Goal: Task Accomplishment & Management: Manage account settings

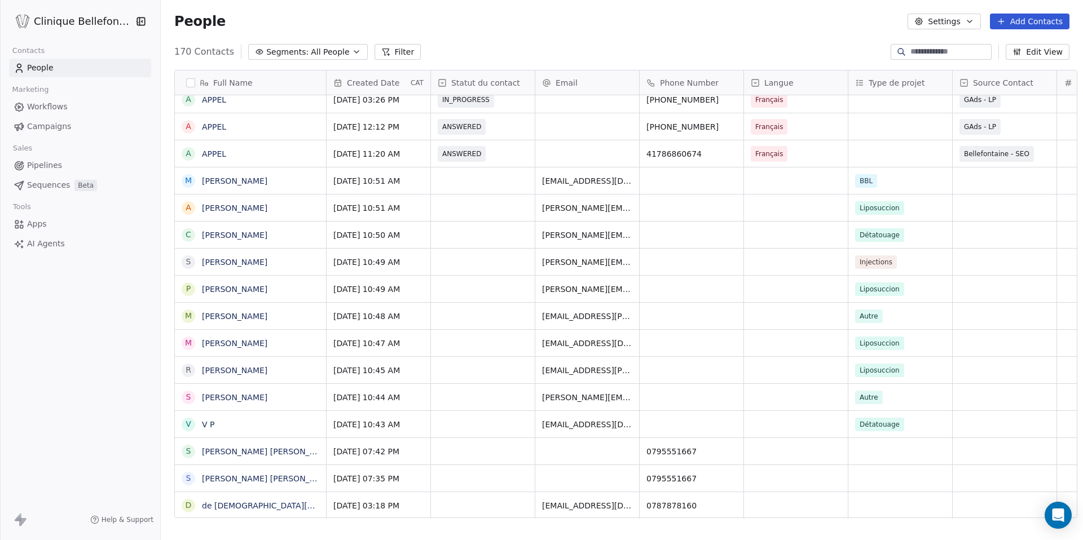
click at [953, 22] on button "Settings" at bounding box center [943, 22] width 73 height 16
click at [826, 36] on html "Clinique Bellefontaine Contacts People Marketing Workflows Campaigns Sales Pipe…" at bounding box center [541, 270] width 1083 height 540
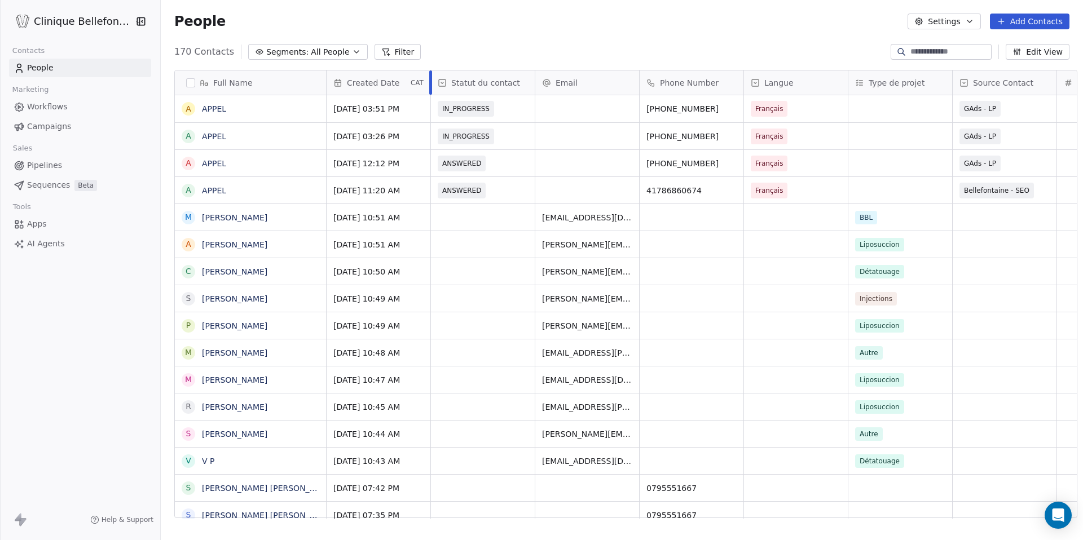
click at [429, 83] on div at bounding box center [430, 82] width 3 height 24
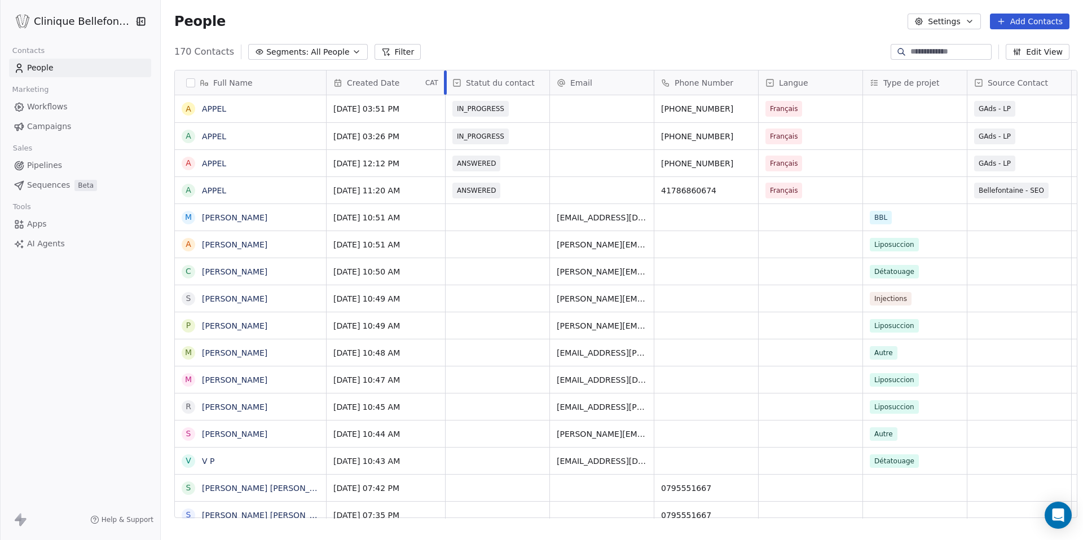
drag, startPoint x: 422, startPoint y: 83, endPoint x: 437, endPoint y: 89, distance: 15.5
click at [444, 89] on div at bounding box center [445, 82] width 3 height 24
click at [373, 83] on span "Created Date" at bounding box center [373, 82] width 52 height 11
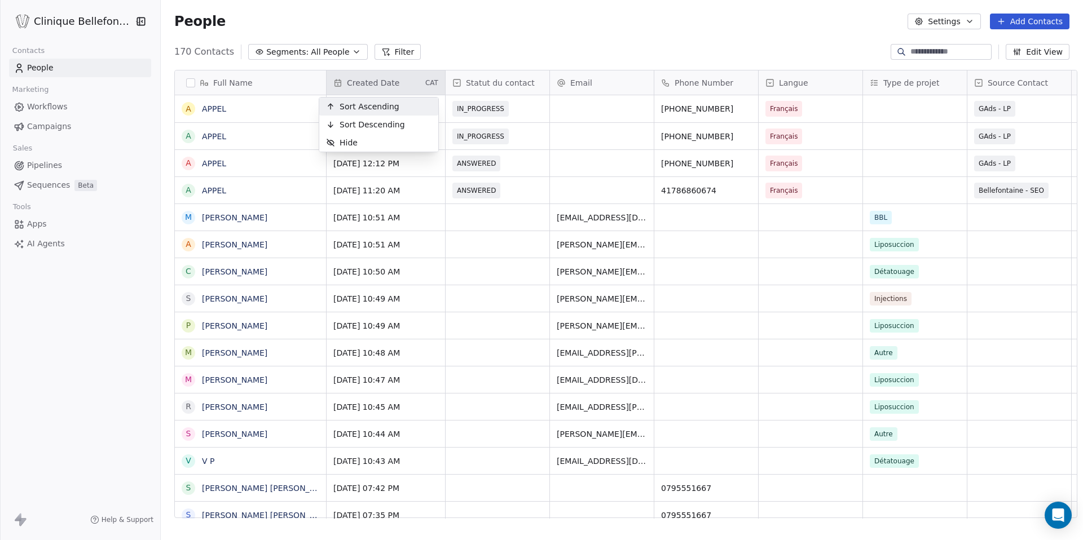
click at [449, 53] on html "Clinique Bellefontaine Contacts People Marketing Workflows Campaigns Sales Pipe…" at bounding box center [541, 270] width 1083 height 540
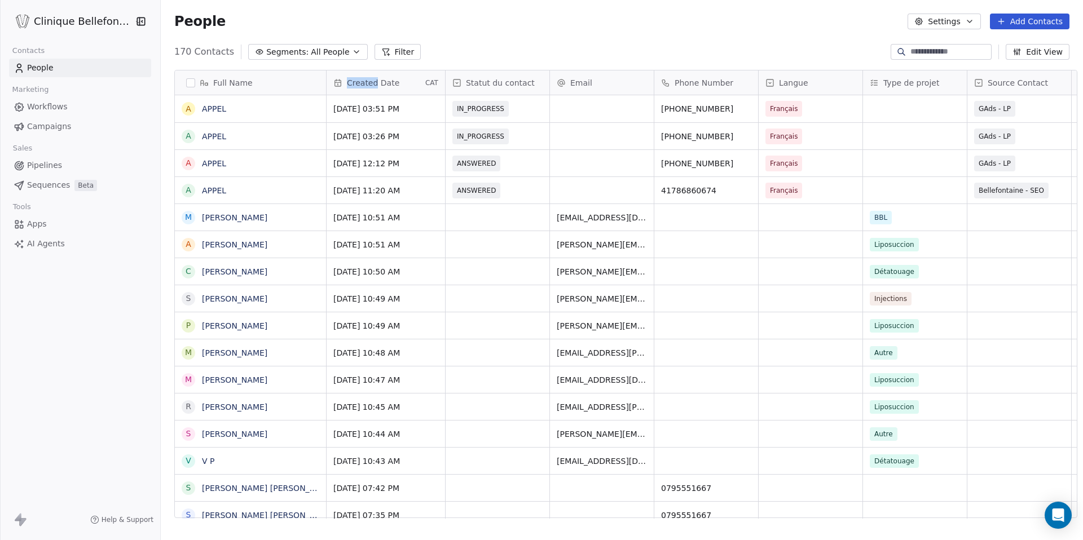
click at [360, 82] on span "Created Date" at bounding box center [373, 82] width 52 height 11
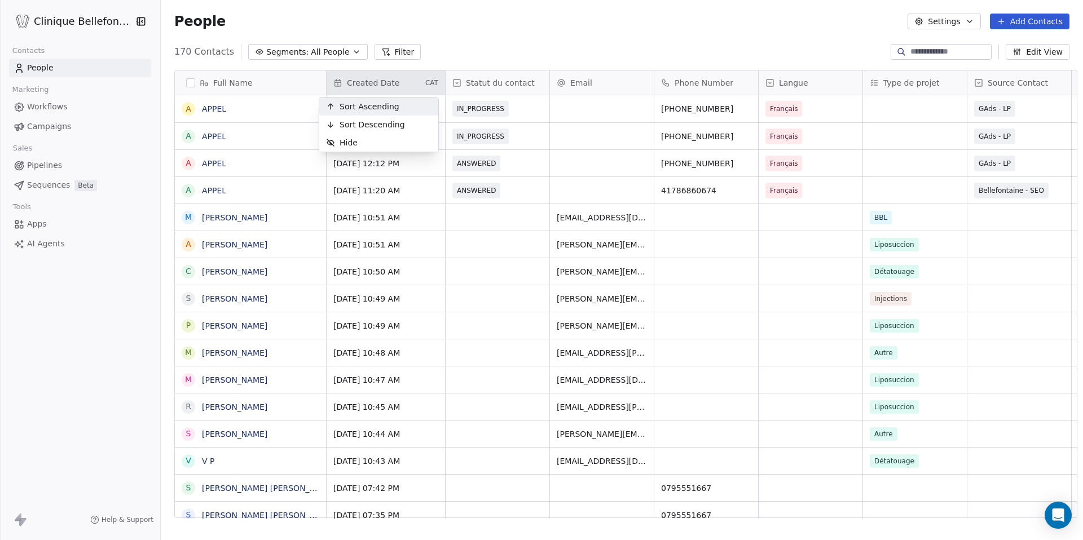
click at [396, 78] on html "Clinique Bellefontaine Contacts People Marketing Workflows Campaigns Sales Pipe…" at bounding box center [541, 270] width 1083 height 540
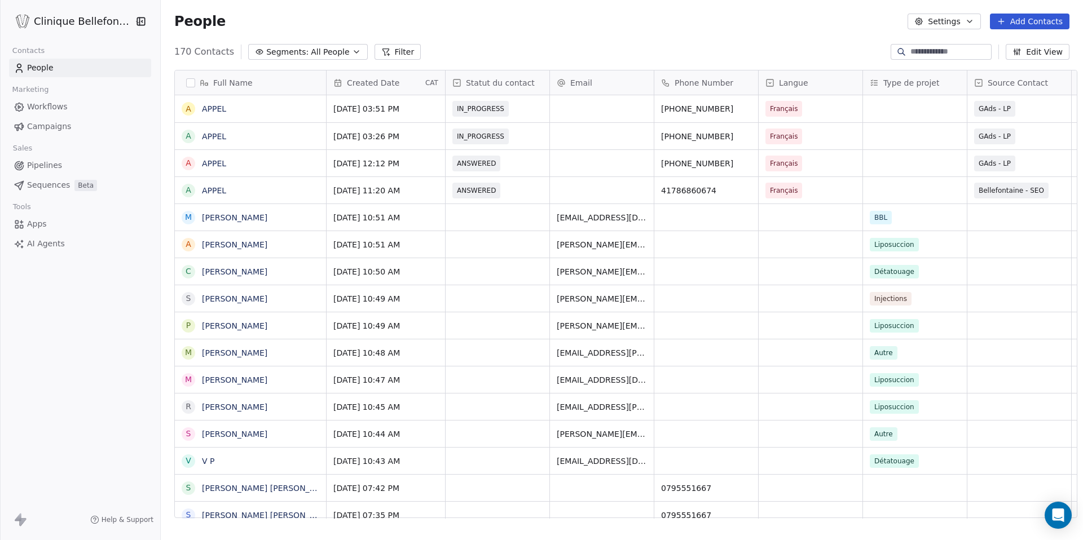
click at [425, 86] on span "CAT" at bounding box center [431, 82] width 13 height 9
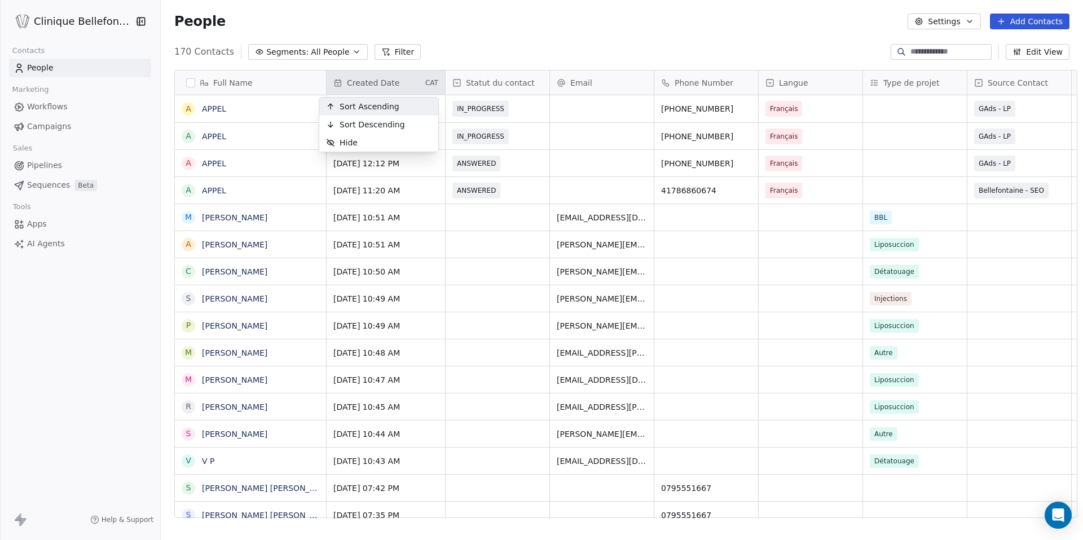
click at [437, 47] on html "Clinique Bellefontaine Contacts People Marketing Workflows Campaigns Sales Pipe…" at bounding box center [541, 270] width 1083 height 540
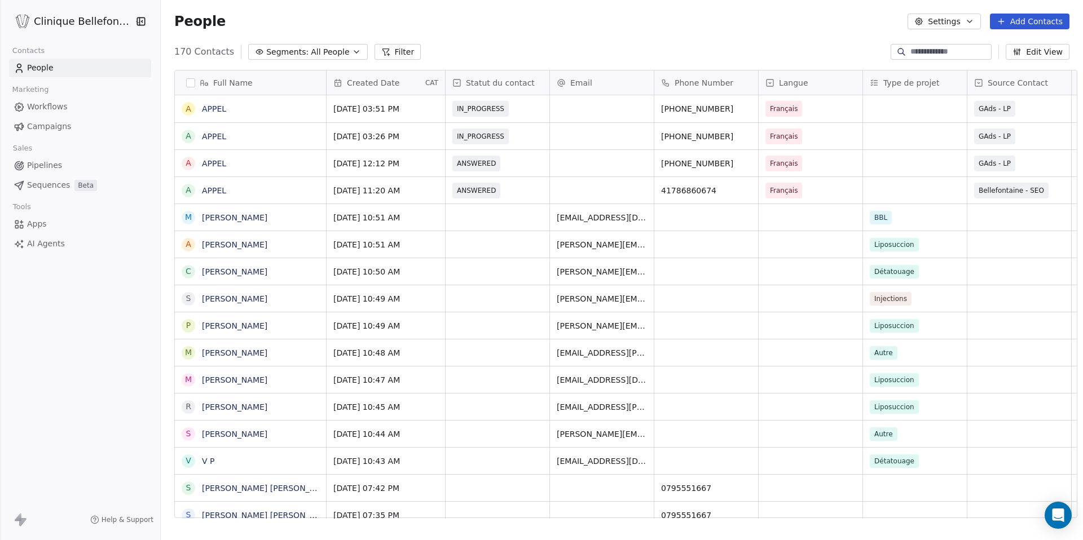
click at [1034, 50] on button "Edit View" at bounding box center [1038, 52] width 64 height 16
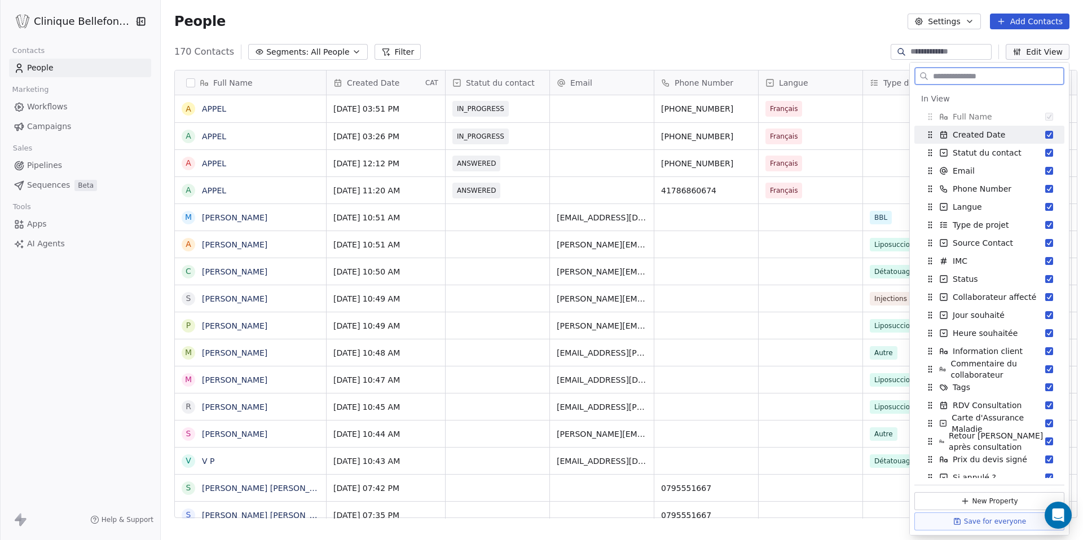
click at [948, 133] on div "Created Date" at bounding box center [965, 134] width 80 height 11
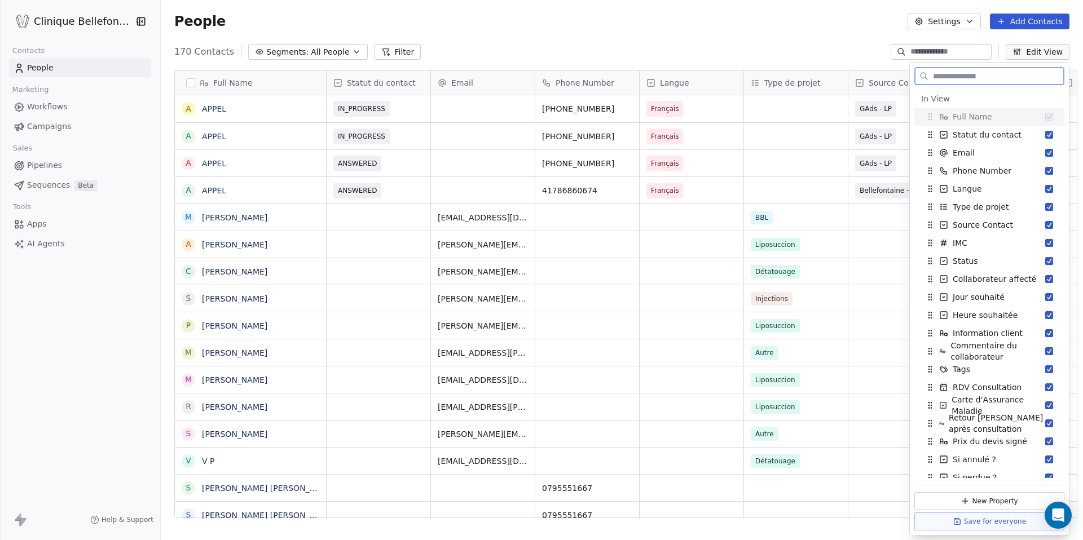
click at [948, 133] on div "Statut du contact" at bounding box center [973, 134] width 96 height 11
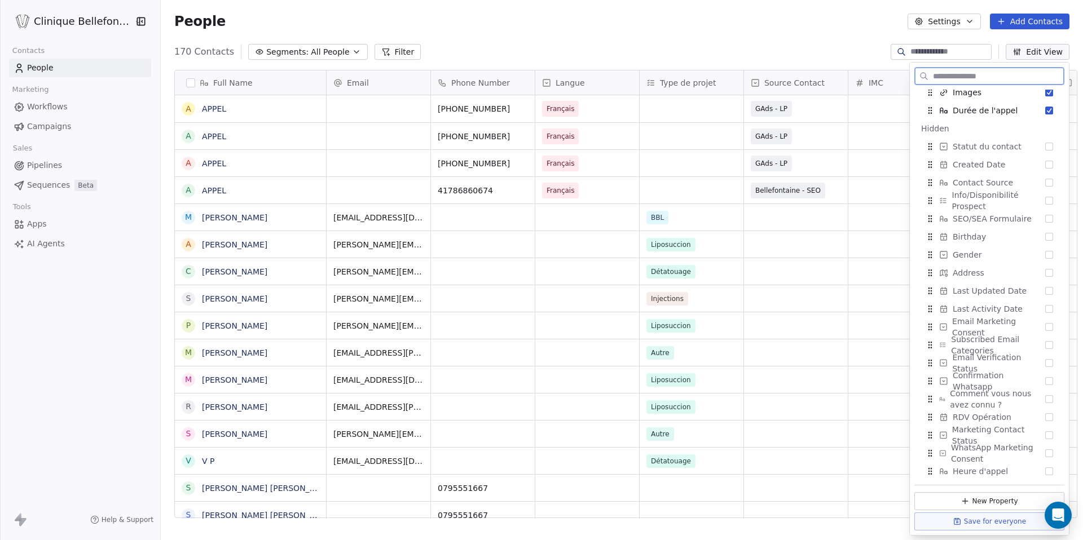
scroll to position [387, 0]
click at [1047, 161] on button "Suggestions" at bounding box center [1049, 162] width 8 height 8
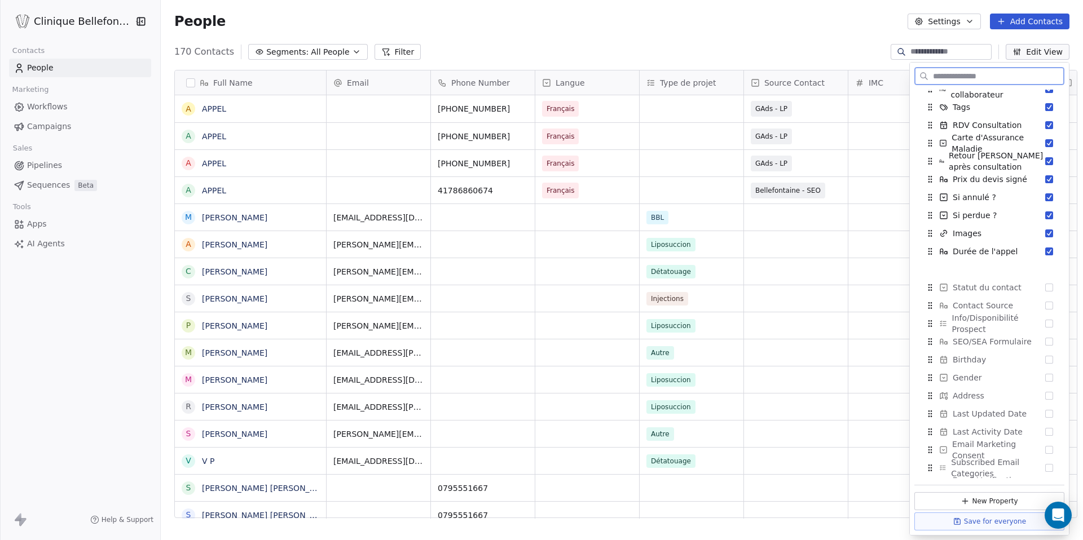
scroll to position [0, 0]
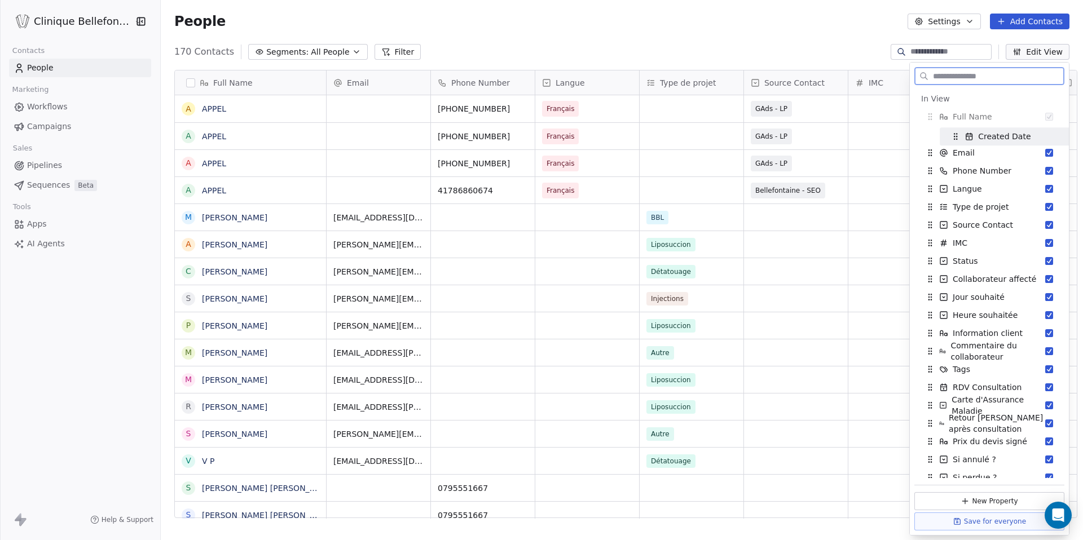
drag, startPoint x: 928, startPoint y: 127, endPoint x: 954, endPoint y: 138, distance: 27.3
click at [954, 138] on icon "Suggestions" at bounding box center [955, 136] width 9 height 9
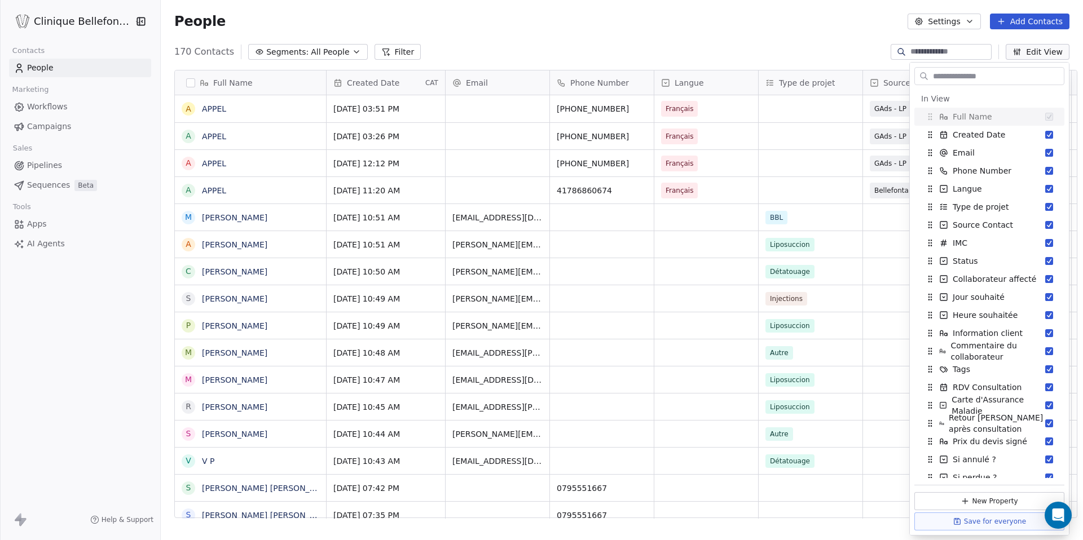
click at [814, 45] on div "170 Contacts Segments: All People Filter Edit View" at bounding box center [622, 52] width 922 height 18
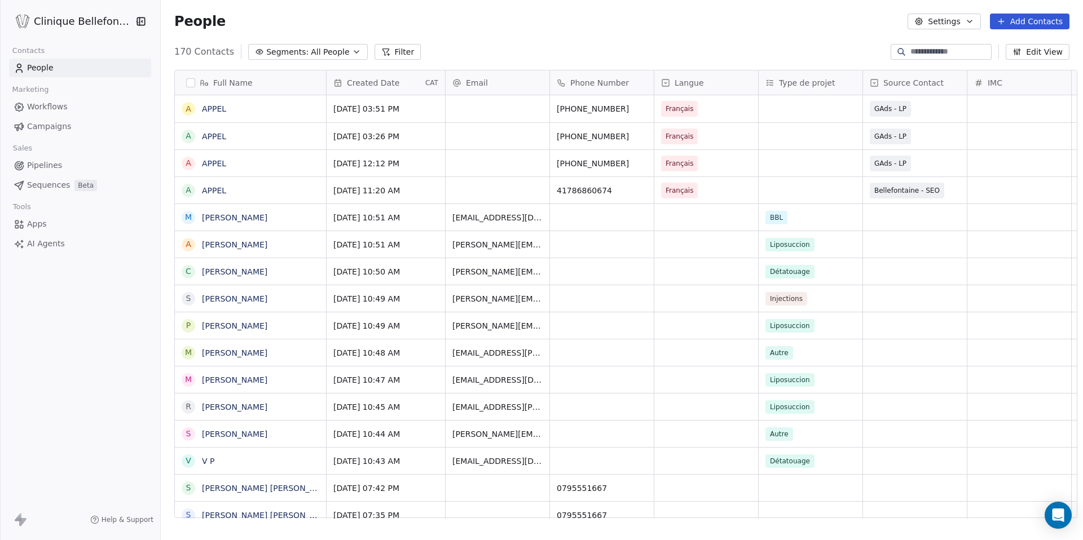
click at [948, 25] on button "Settings" at bounding box center [943, 22] width 73 height 16
click at [964, 48] on span "Contact Properties" at bounding box center [972, 46] width 73 height 12
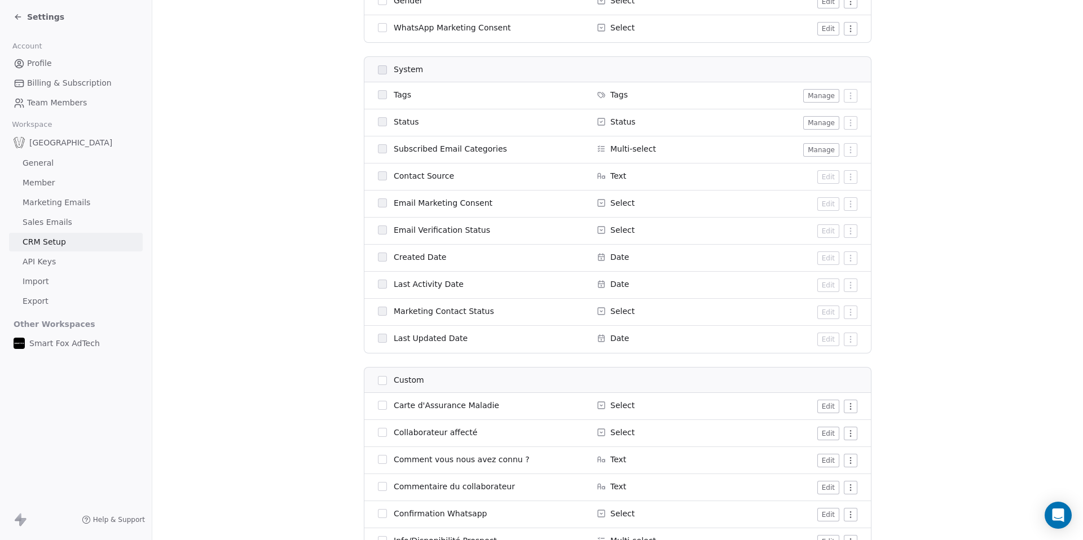
scroll to position [361, 0]
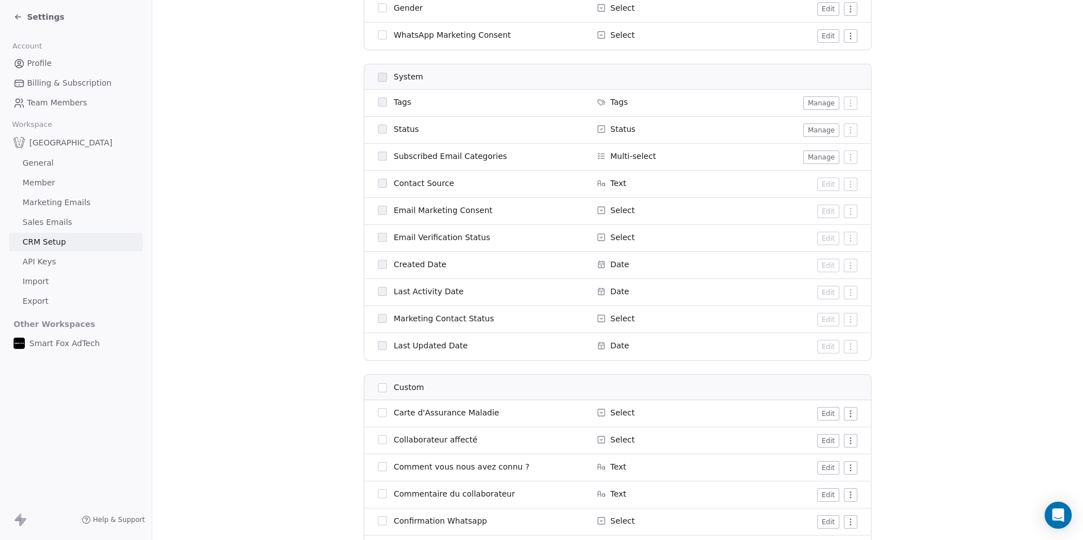
click at [421, 266] on span "Created Date" at bounding box center [420, 264] width 52 height 11
click at [464, 265] on div "Created Date" at bounding box center [480, 264] width 205 height 11
click at [605, 267] on icon at bounding box center [601, 264] width 9 height 9
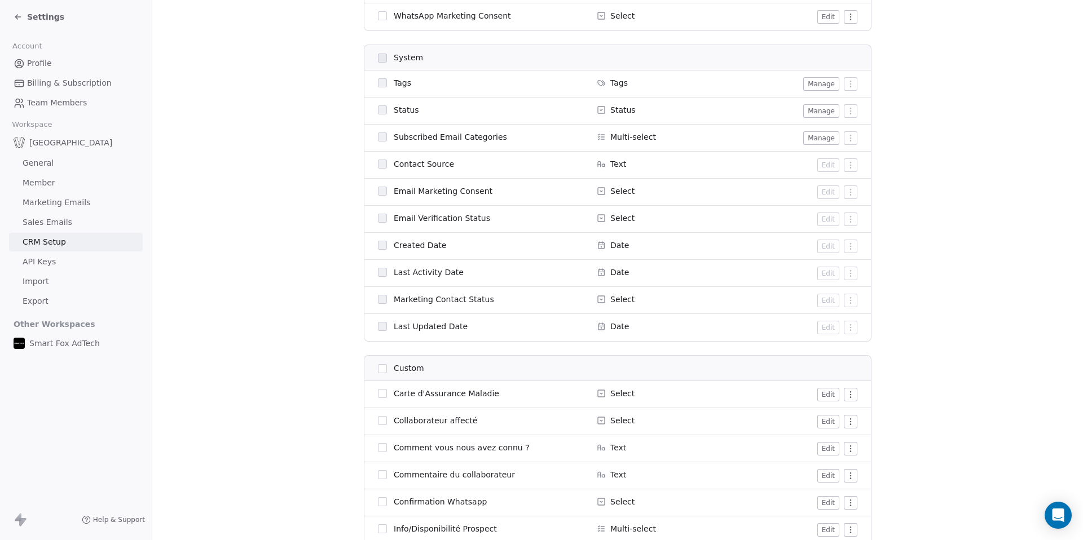
scroll to position [381, 0]
click at [412, 246] on span "Created Date" at bounding box center [420, 244] width 52 height 11
click at [429, 242] on span "Created Date" at bounding box center [420, 244] width 52 height 11
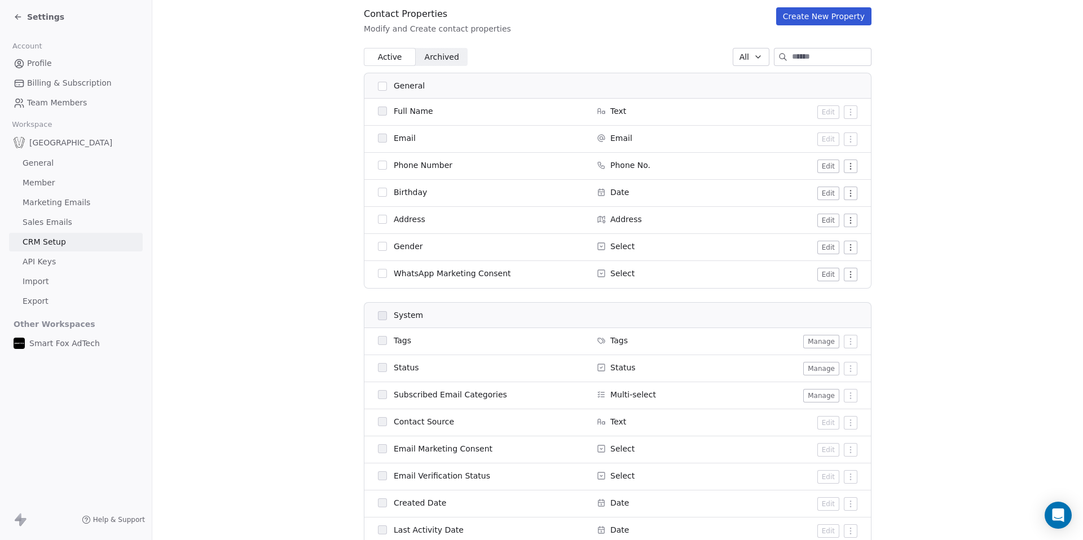
scroll to position [0, 0]
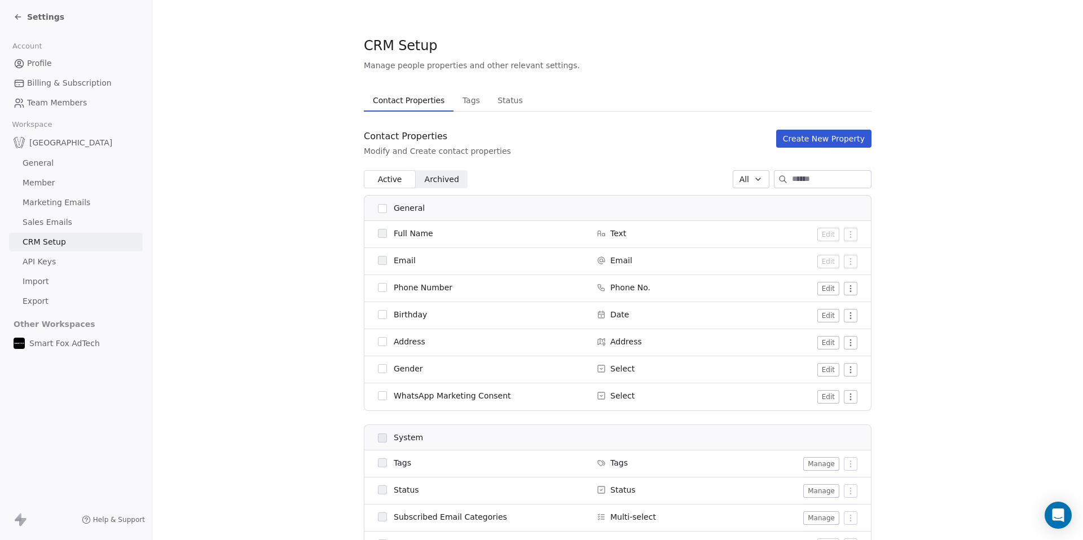
click at [843, 135] on button "Create New Property" at bounding box center [823, 139] width 95 height 18
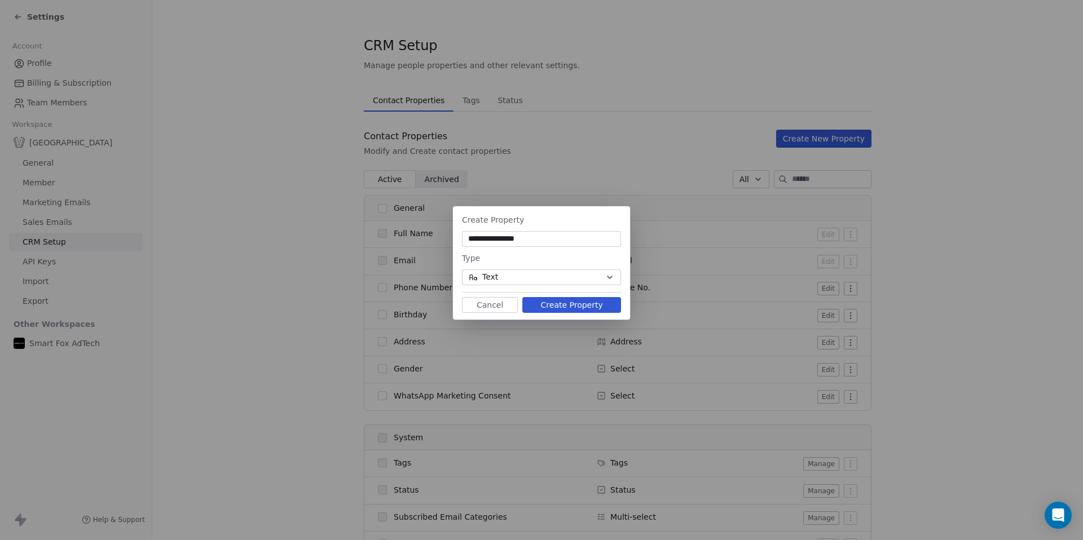
type input "**********"
click at [518, 279] on button "Text" at bounding box center [541, 278] width 159 height 16
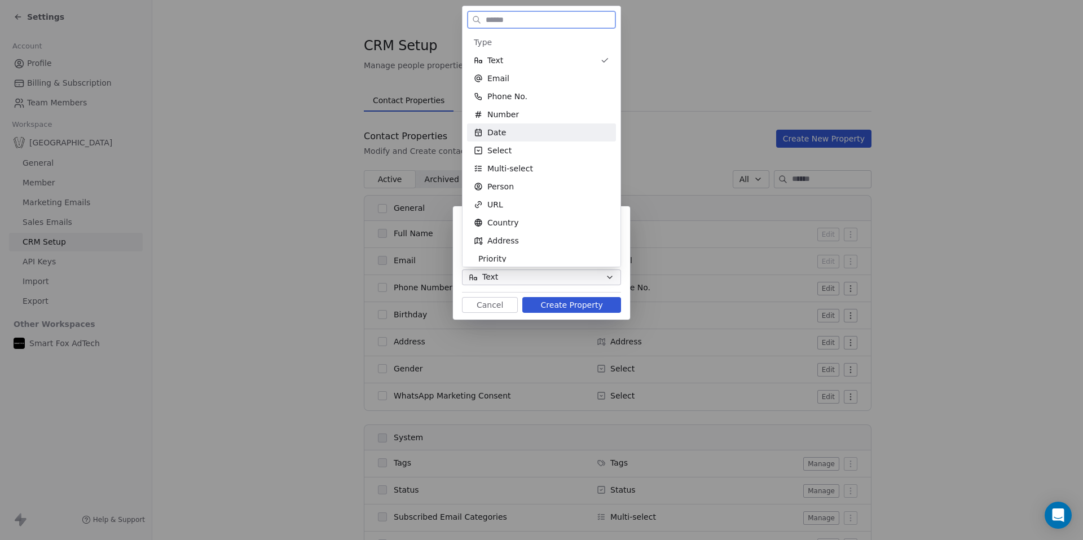
click at [517, 133] on div "Date" at bounding box center [541, 132] width 135 height 11
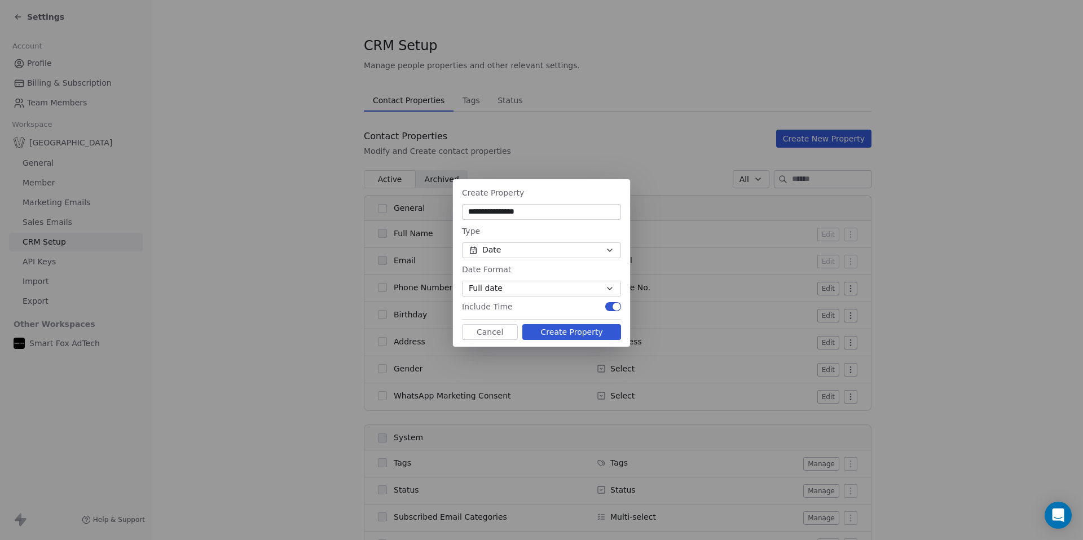
click at [538, 289] on button "Full date" at bounding box center [541, 289] width 159 height 16
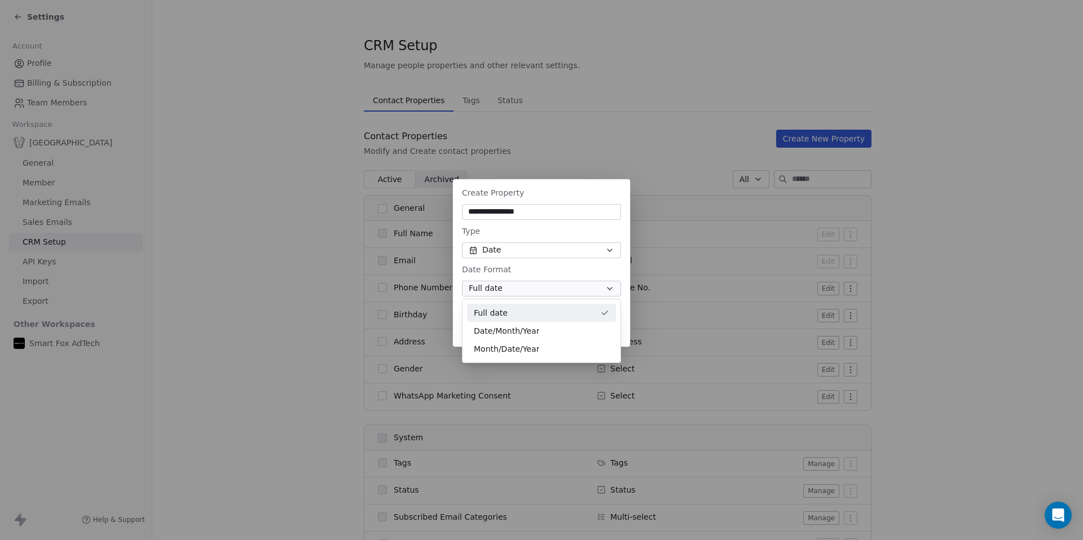
click at [530, 314] on div "Full date" at bounding box center [535, 313] width 122 height 12
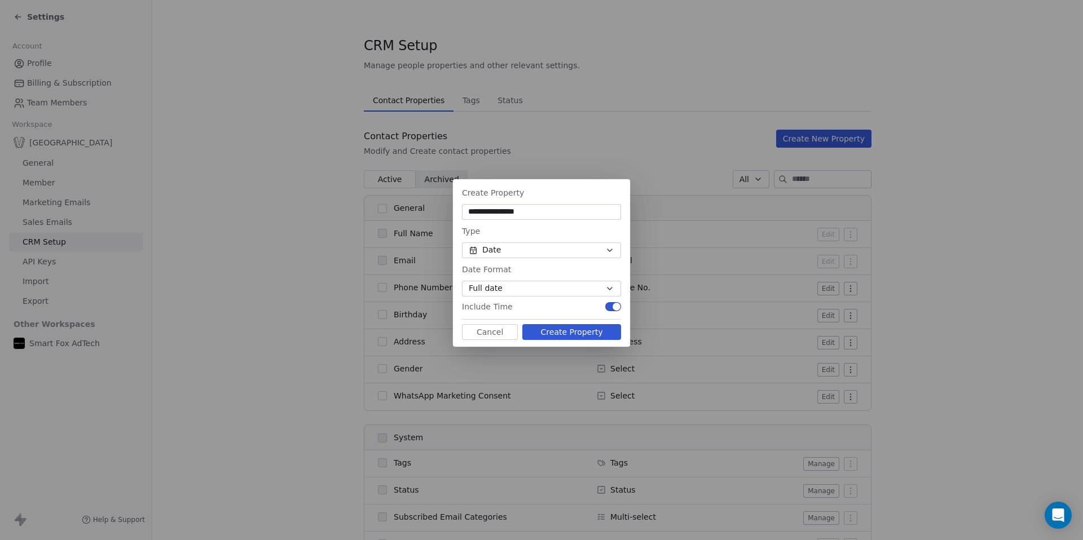
click at [573, 333] on button "Create Property" at bounding box center [571, 332] width 99 height 16
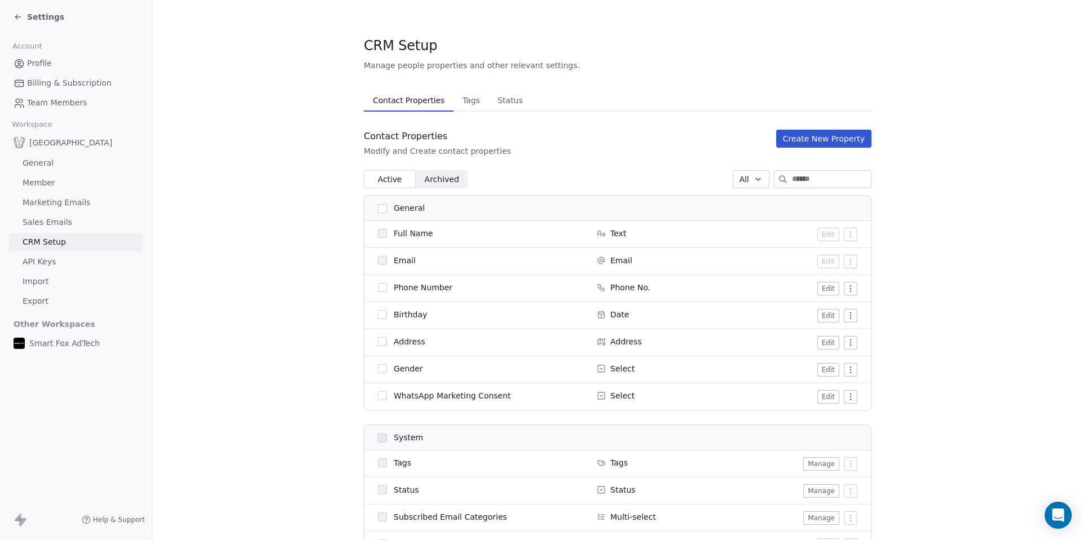
click at [23, 15] on div "Settings" at bounding box center [39, 16] width 51 height 11
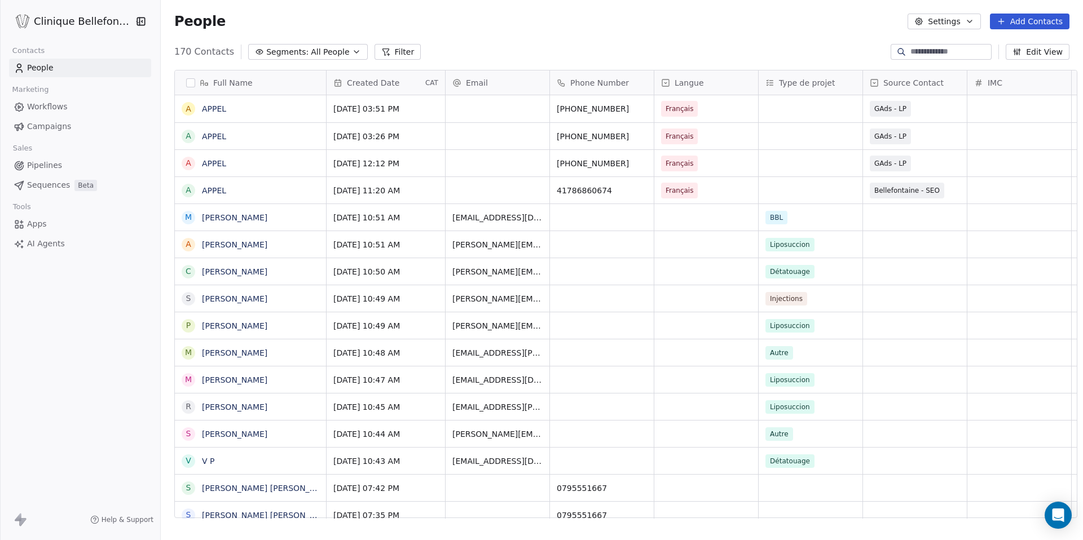
scroll to position [475, 930]
click at [1043, 50] on button "Edit View" at bounding box center [1038, 52] width 64 height 16
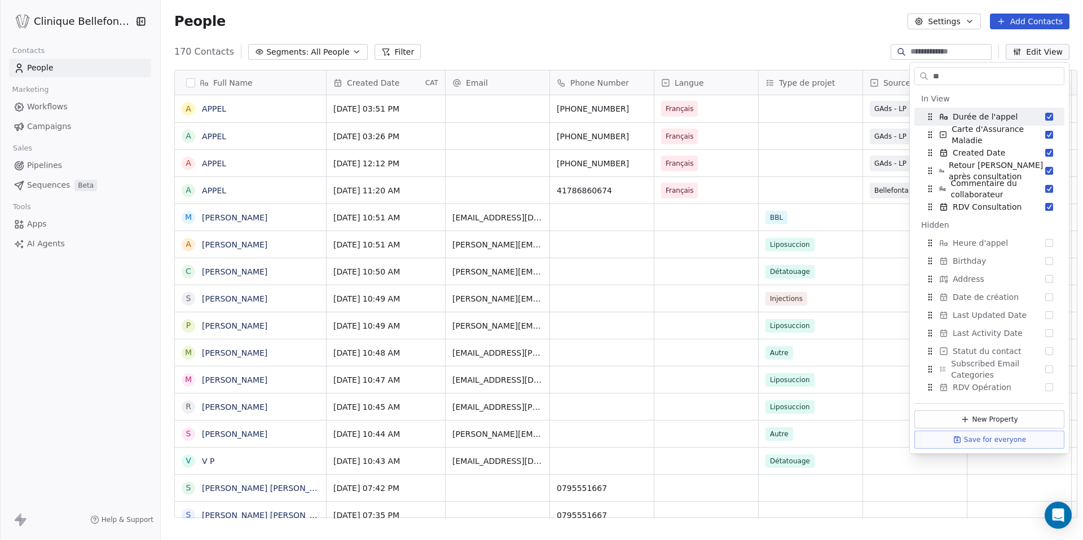
type input "*"
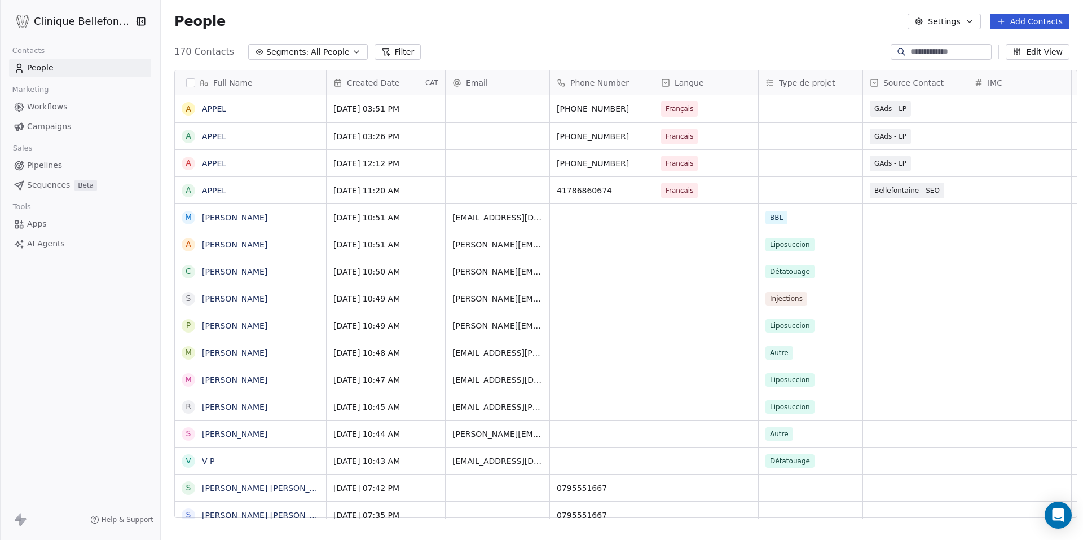
scroll to position [475, 930]
click at [1036, 54] on button "Edit View" at bounding box center [1038, 52] width 64 height 16
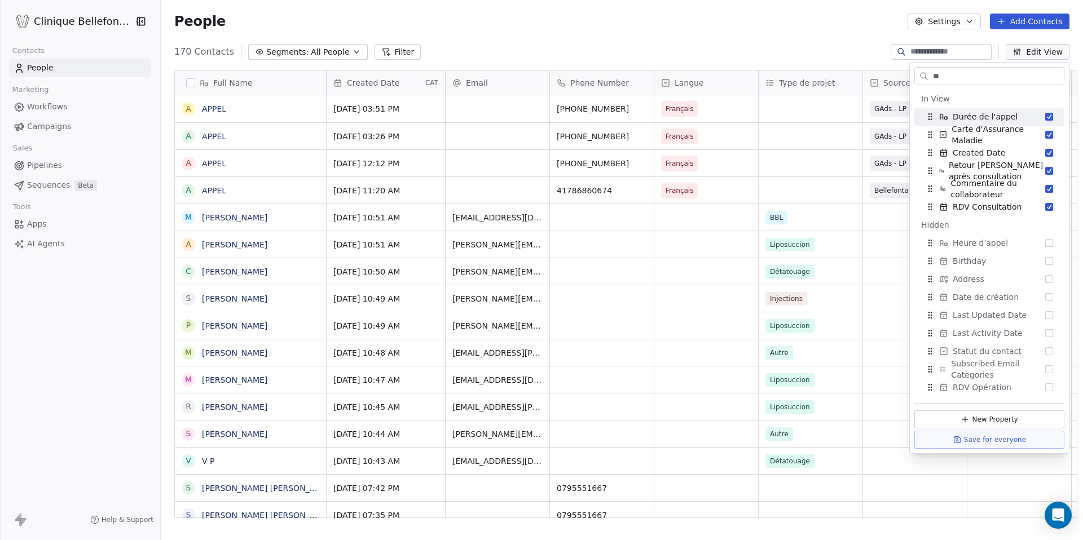
type input "*"
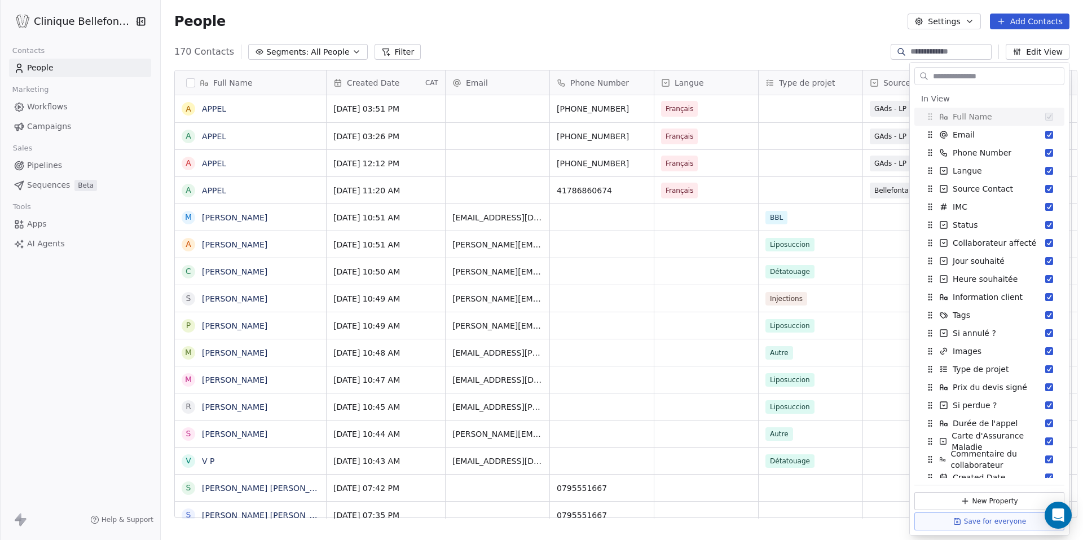
click at [862, 52] on div "170 Contacts Segments: All People Filter Edit View" at bounding box center [622, 52] width 922 height 18
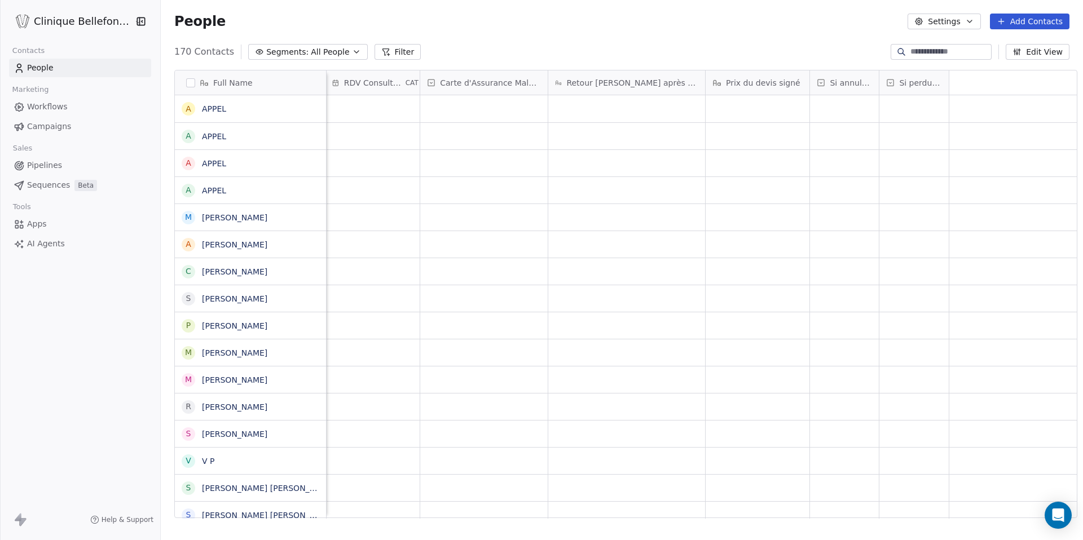
scroll to position [0, 1809]
click at [1060, 83] on icon at bounding box center [1062, 83] width 5 height 0
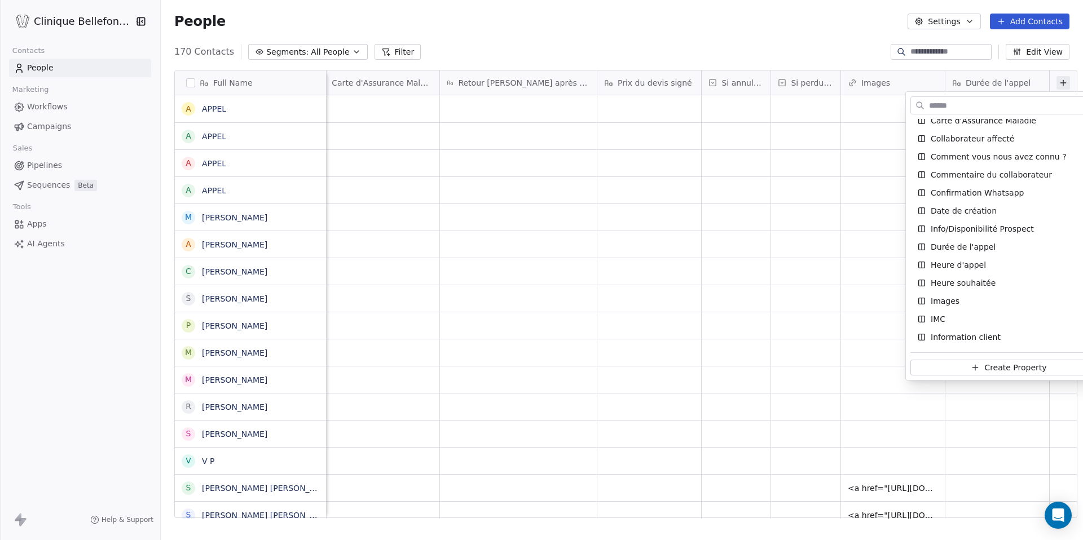
scroll to position [277, 0]
click at [979, 214] on span "Date de création" at bounding box center [964, 211] width 66 height 11
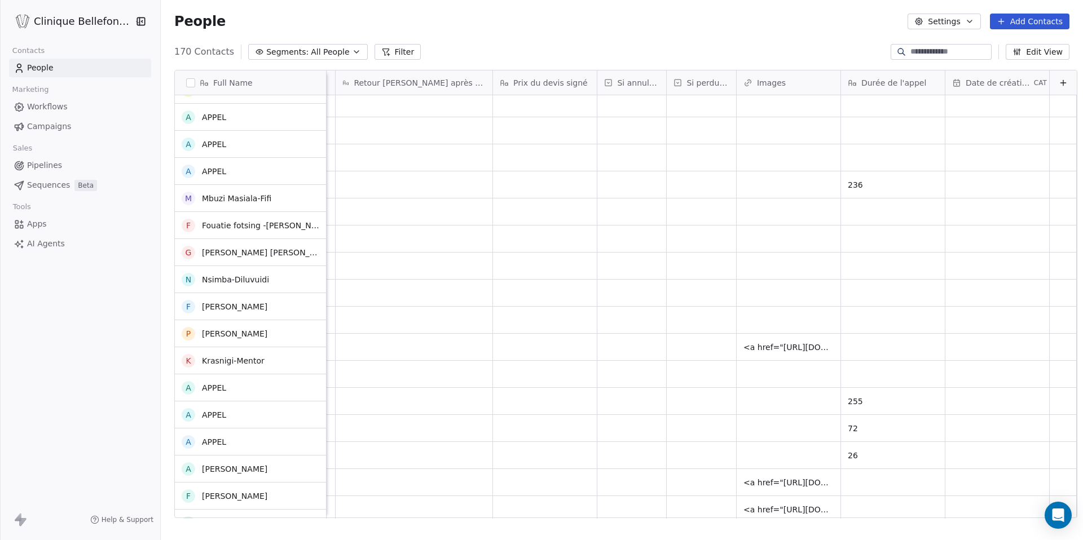
scroll to position [0, 0]
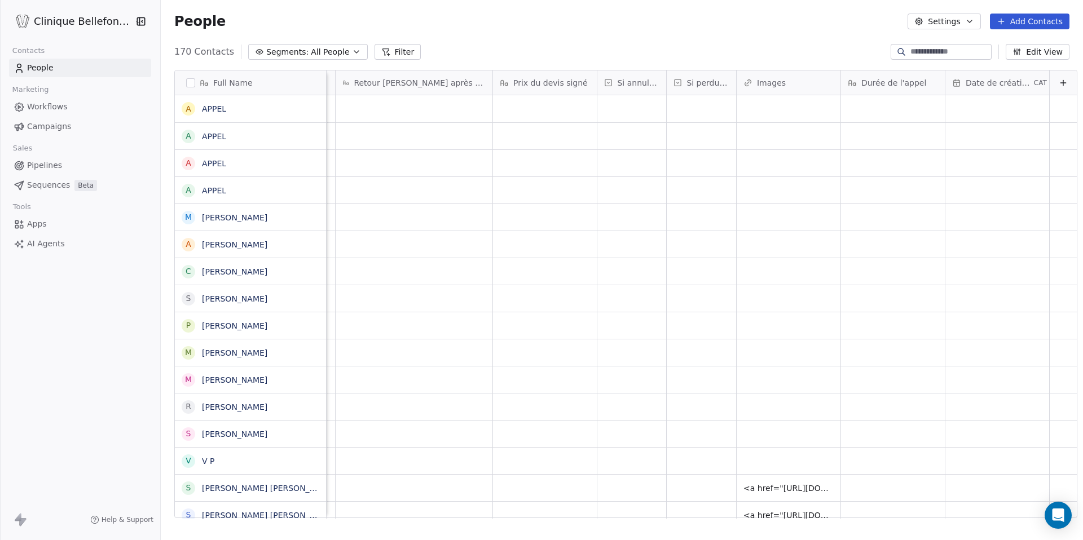
click at [997, 84] on span "Date de création" at bounding box center [998, 82] width 66 height 11
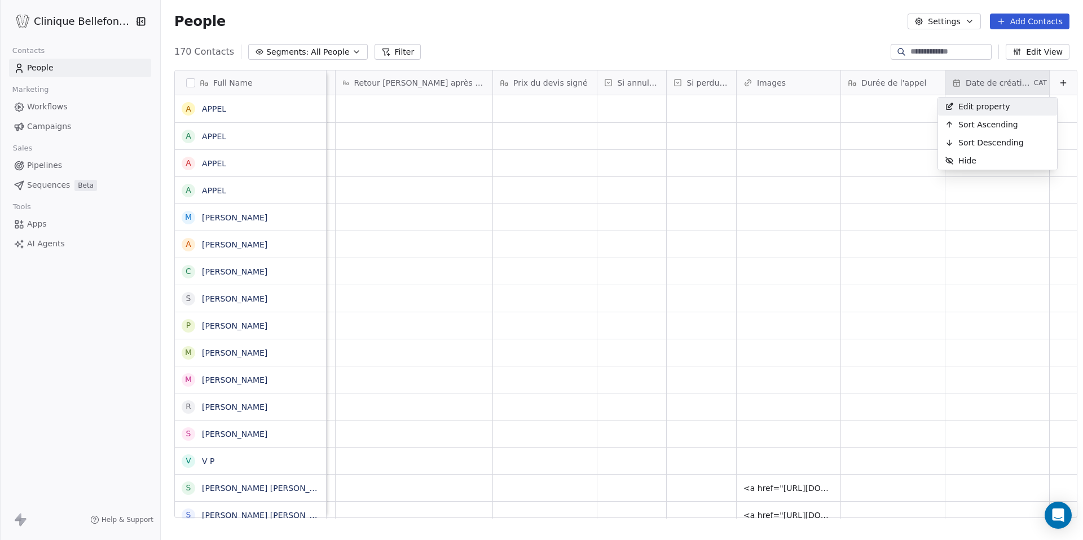
click at [1056, 65] on html "Clinique Bellefontaine Contacts People Marketing Workflows Campaigns Sales Pipe…" at bounding box center [541, 270] width 1083 height 540
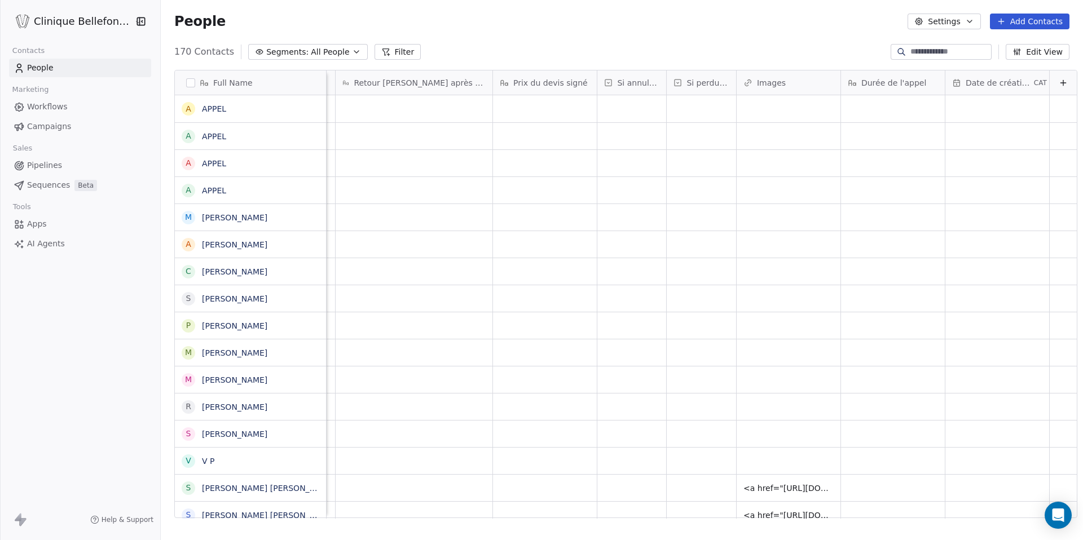
click at [1048, 54] on button "Edit View" at bounding box center [1038, 52] width 64 height 16
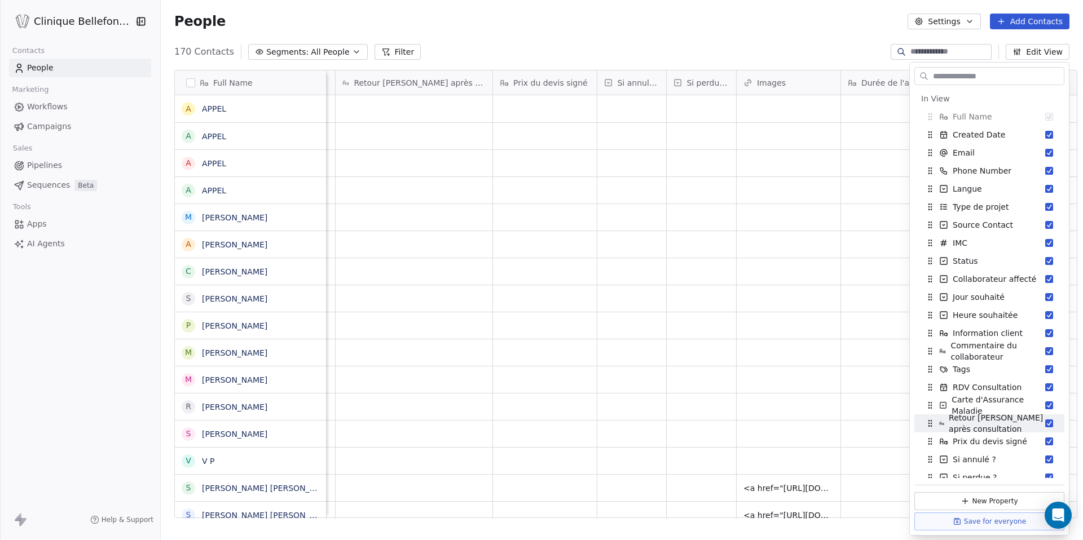
click at [1009, 36] on div "People Settings Add Contacts" at bounding box center [622, 21] width 922 height 43
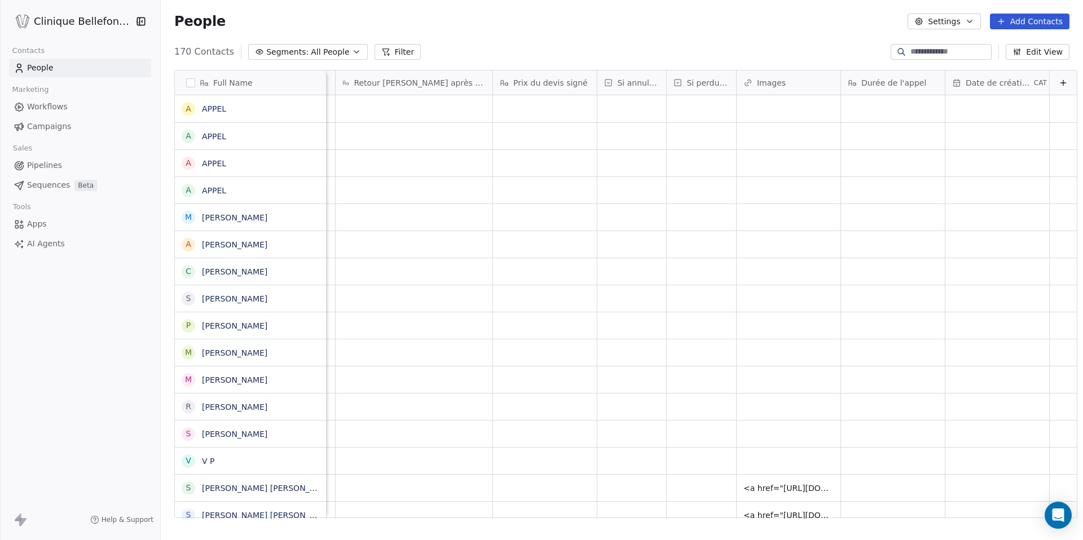
click at [1028, 49] on button "Edit View" at bounding box center [1038, 52] width 64 height 16
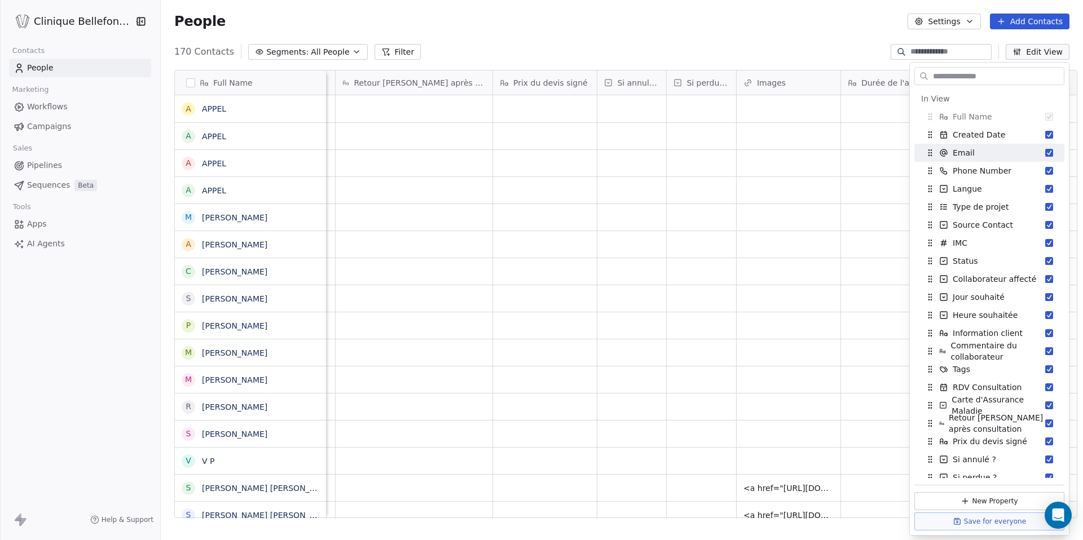
click at [821, 47] on div "170 Contacts Segments: All People Filter Edit View" at bounding box center [622, 52] width 922 height 18
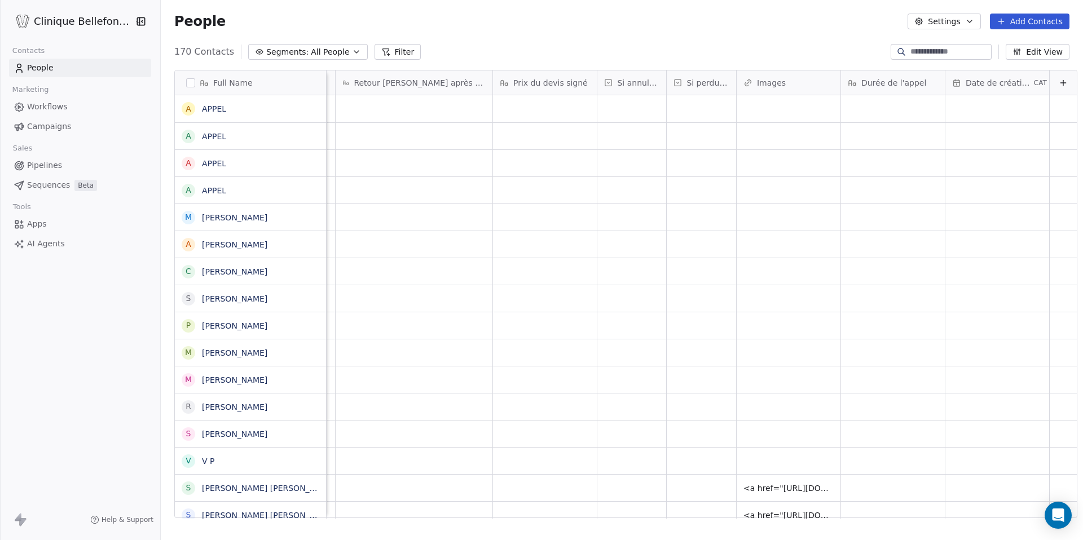
click at [66, 17] on html "Clinique Bellefontaine Contacts People Marketing Workflows Campaigns Sales Pipe…" at bounding box center [541, 270] width 1083 height 540
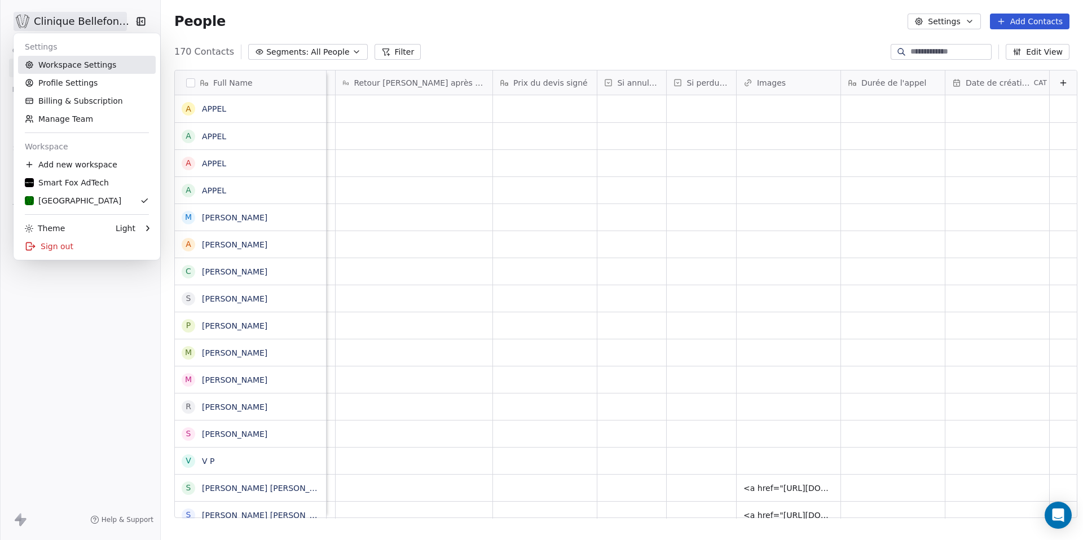
click at [96, 61] on link "Workspace Settings" at bounding box center [87, 65] width 138 height 18
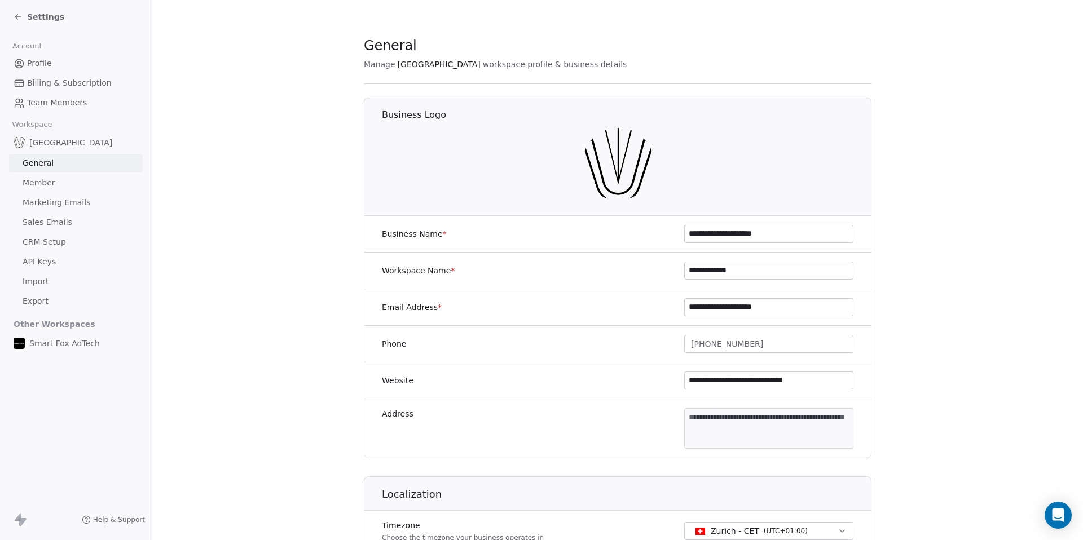
click at [47, 242] on span "CRM Setup" at bounding box center [44, 242] width 43 height 12
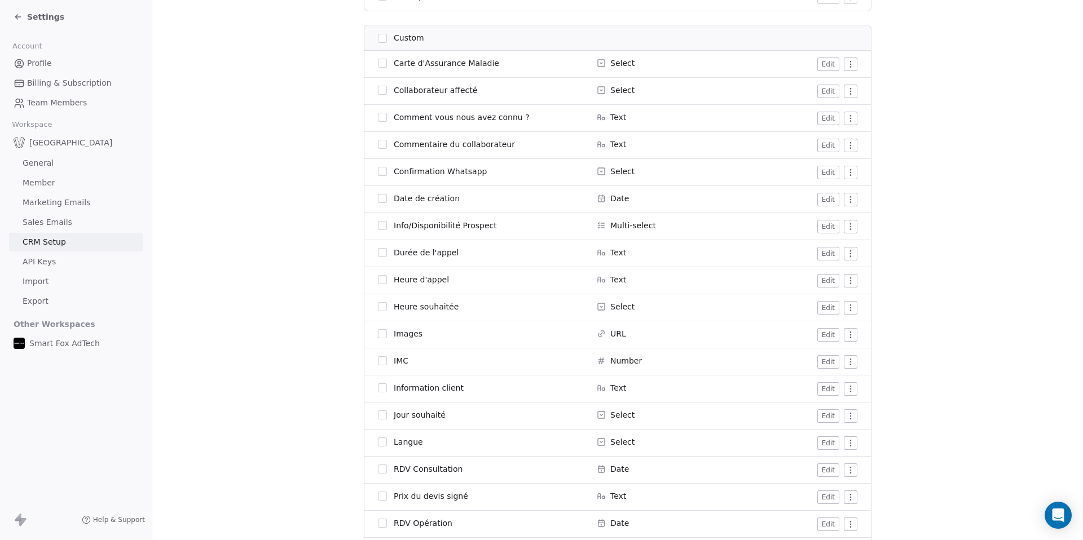
click at [853, 200] on html "Settings Account Profile Billing & Subscription Team Members Workspace Bellefon…" at bounding box center [541, 270] width 1083 height 540
click at [876, 187] on html "Settings Account Profile Billing & Subscription Team Members Workspace Bellefon…" at bounding box center [541, 270] width 1083 height 540
click at [853, 197] on html "Settings Account Profile Billing & Subscription Team Members Workspace Bellefon…" at bounding box center [541, 270] width 1083 height 540
click at [831, 219] on div "Archive" at bounding box center [827, 222] width 56 height 18
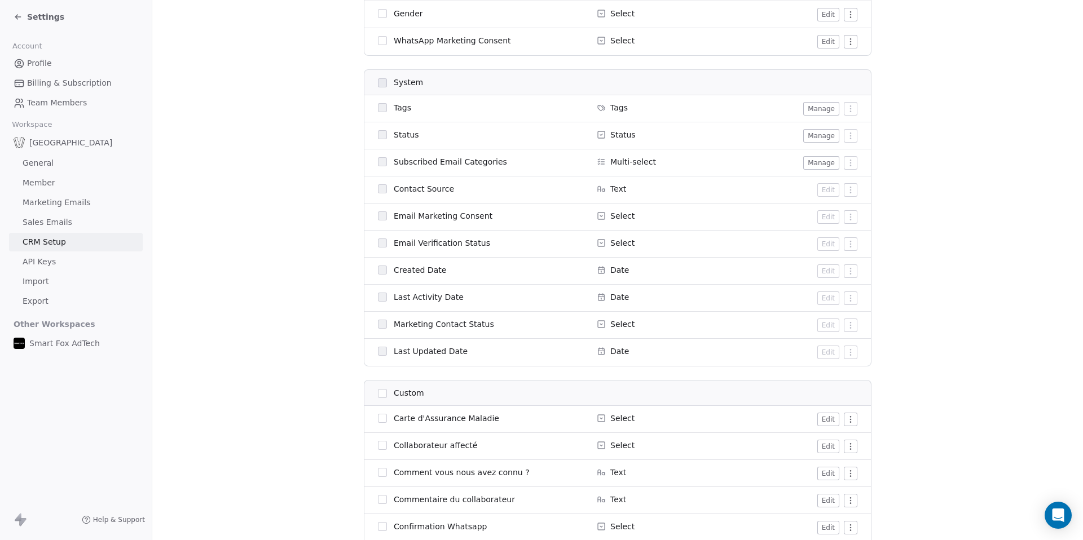
scroll to position [354, 0]
click at [303, 160] on section "CRM Setup Manage people properties and other relevant settings. Contact Propert…" at bounding box center [617, 376] width 931 height 1461
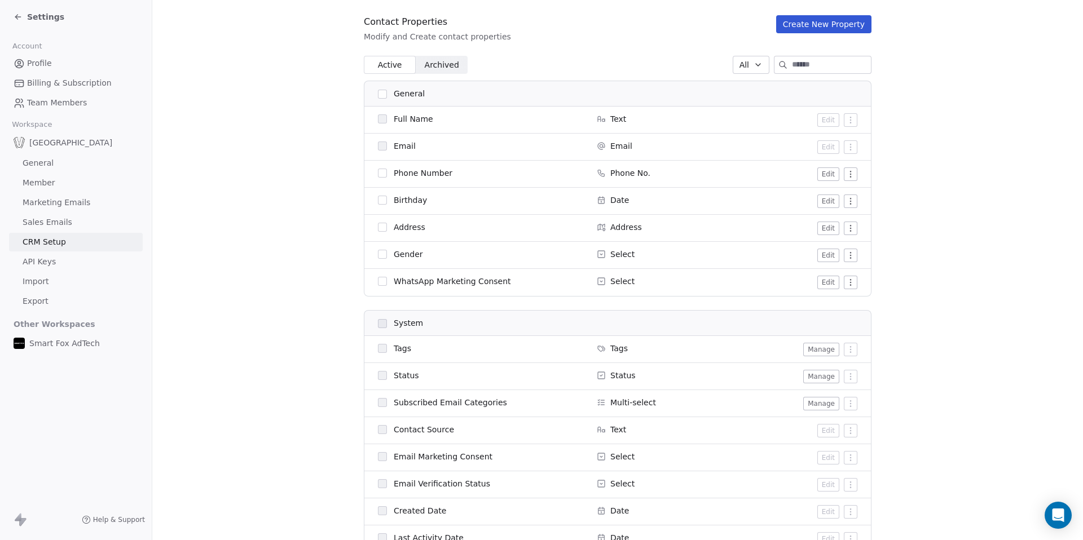
scroll to position [105, 0]
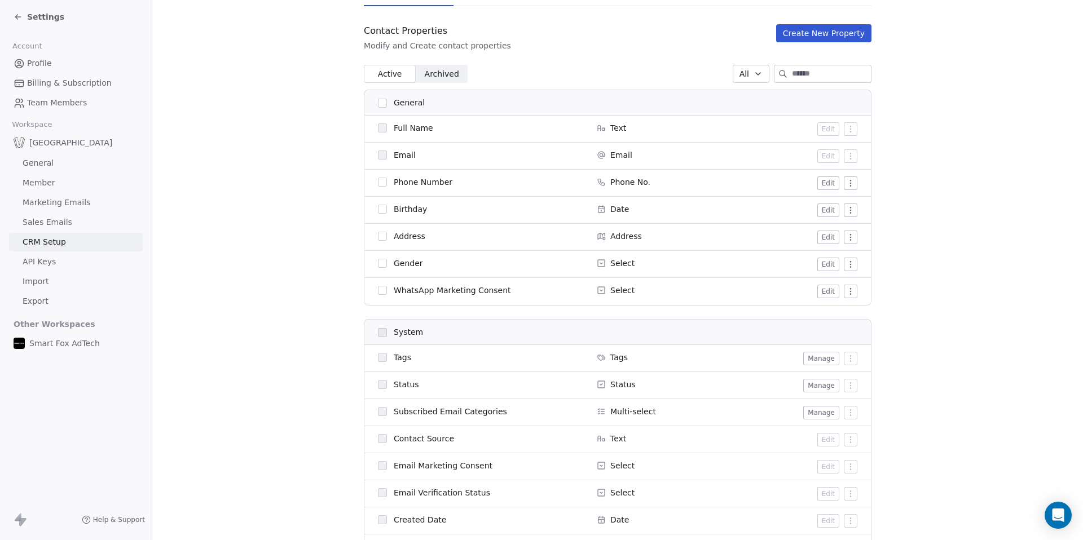
click at [435, 73] on span "Archived" at bounding box center [442, 74] width 34 height 12
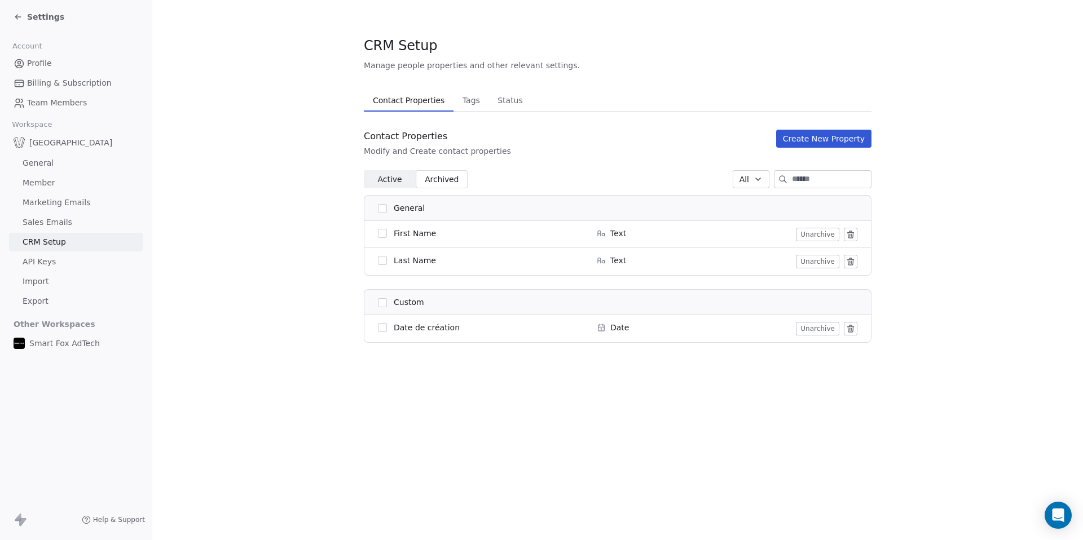
click at [853, 328] on icon at bounding box center [850, 329] width 5 height 5
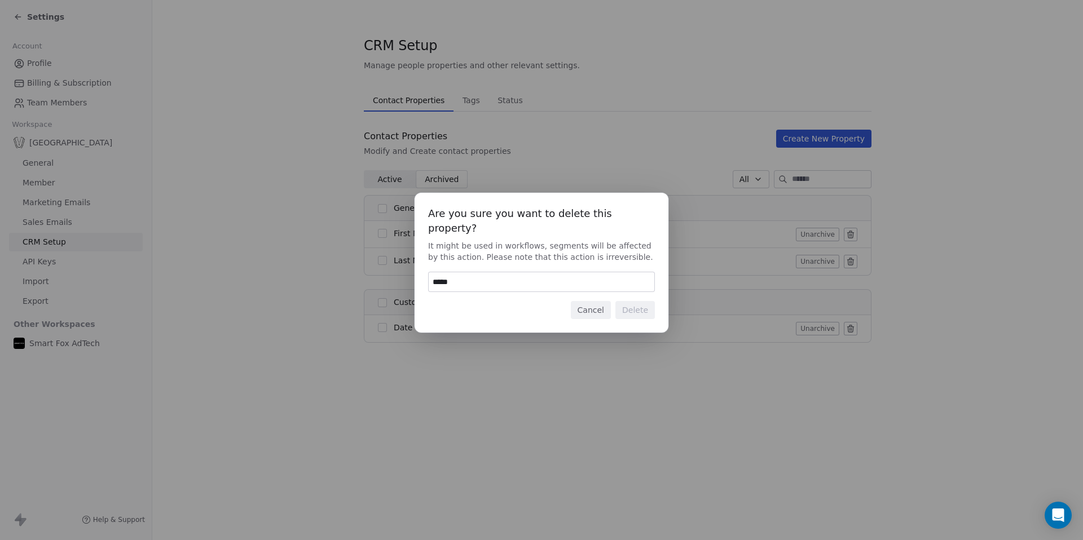
type input "******"
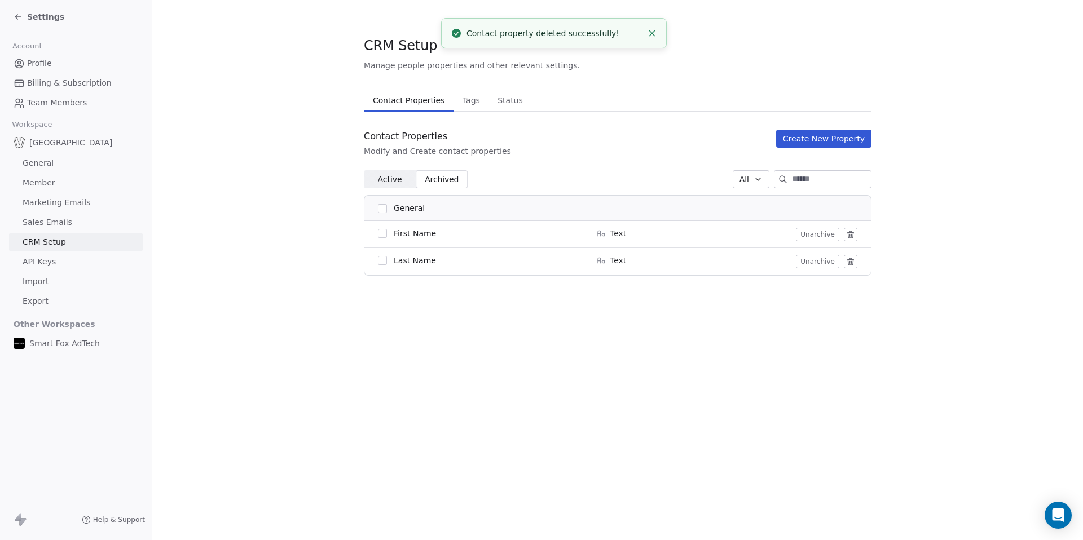
click at [394, 185] on span "Active" at bounding box center [389, 180] width 24 height 12
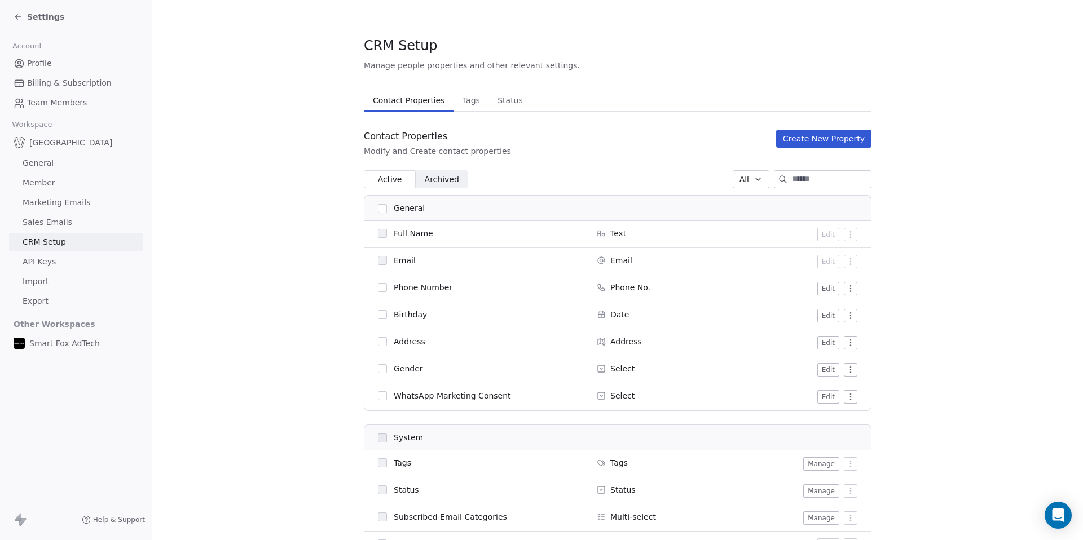
click at [18, 13] on icon at bounding box center [18, 16] width 9 height 9
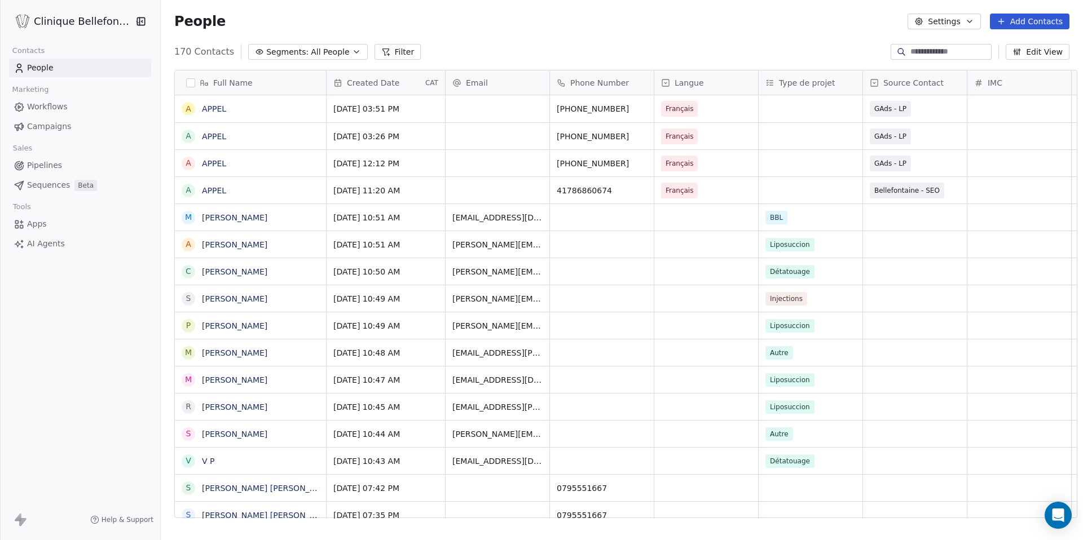
scroll to position [475, 930]
click at [964, 23] on button "Settings" at bounding box center [943, 22] width 73 height 16
click at [960, 76] on div "Import" at bounding box center [942, 82] width 53 height 18
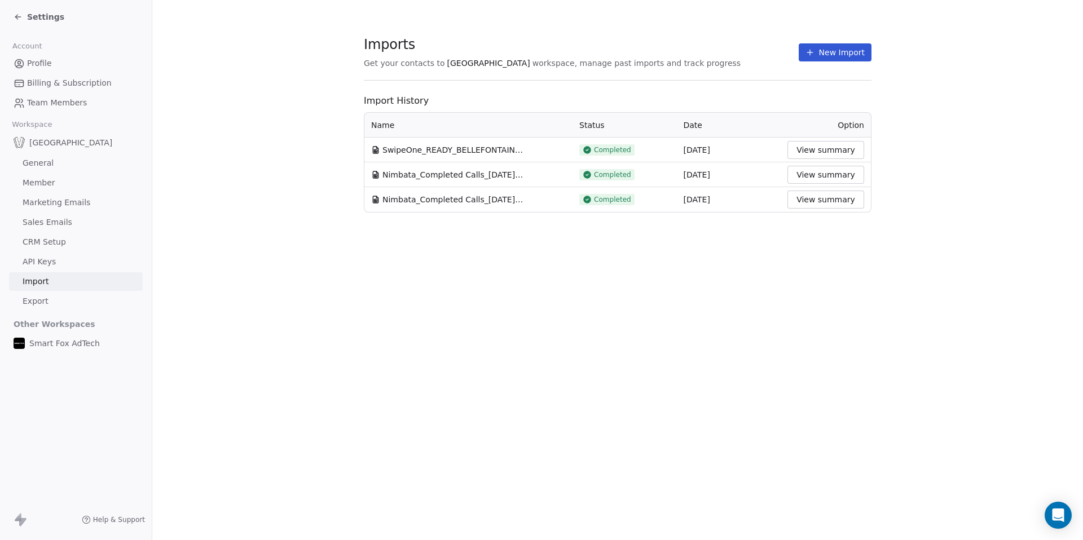
click at [851, 51] on button "New Import" at bounding box center [835, 52] width 73 height 18
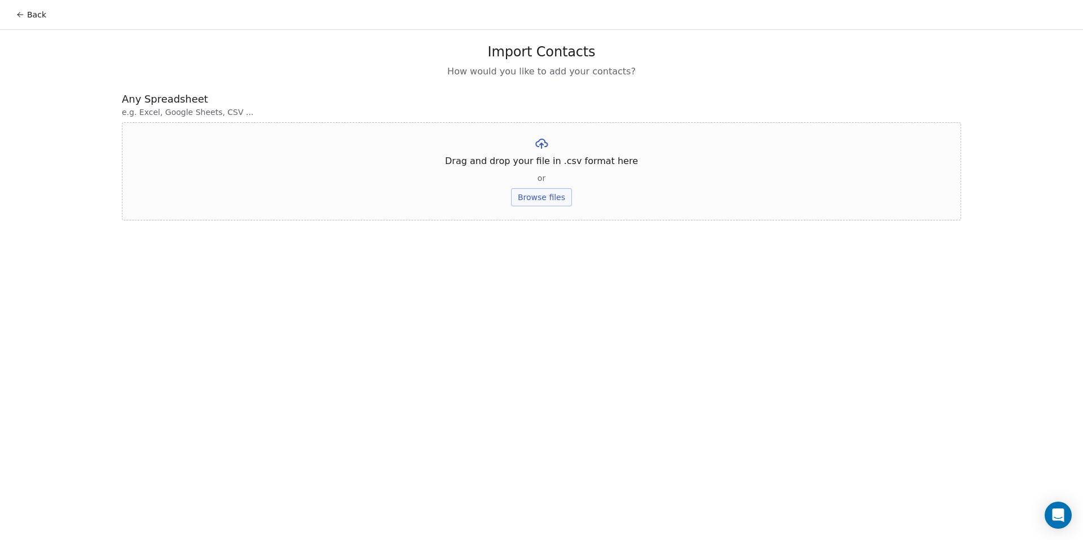
click at [539, 195] on button "Browse files" at bounding box center [541, 197] width 61 height 18
click at [526, 170] on button "Upload" at bounding box center [541, 166] width 41 height 18
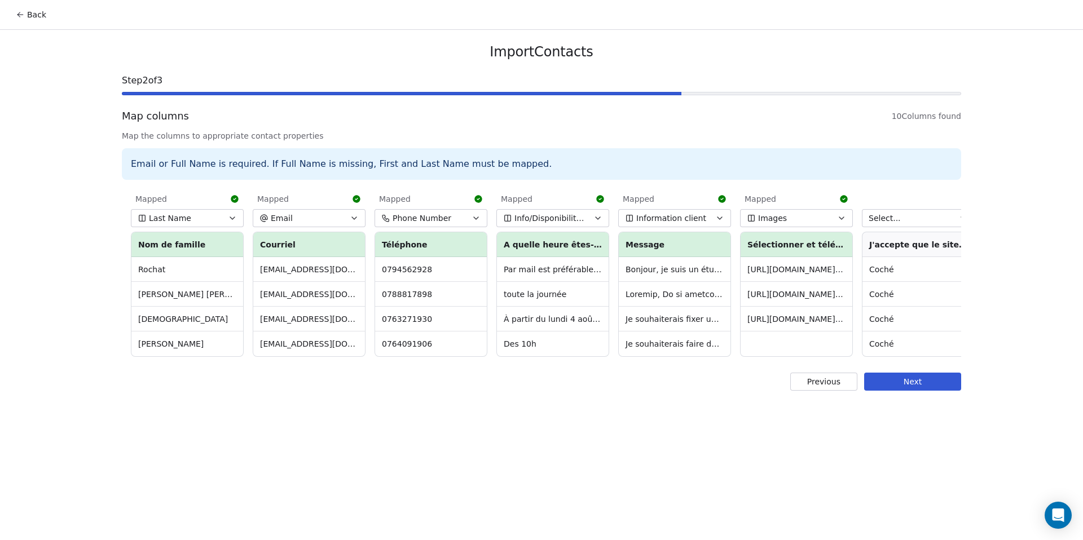
scroll to position [0, 370]
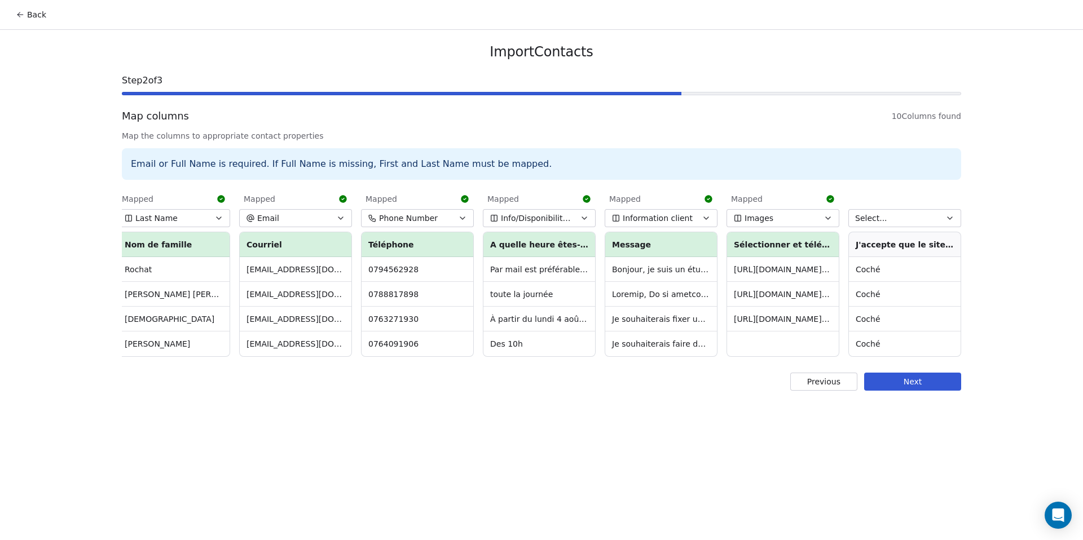
click at [33, 14] on button "Back" at bounding box center [31, 15] width 44 height 20
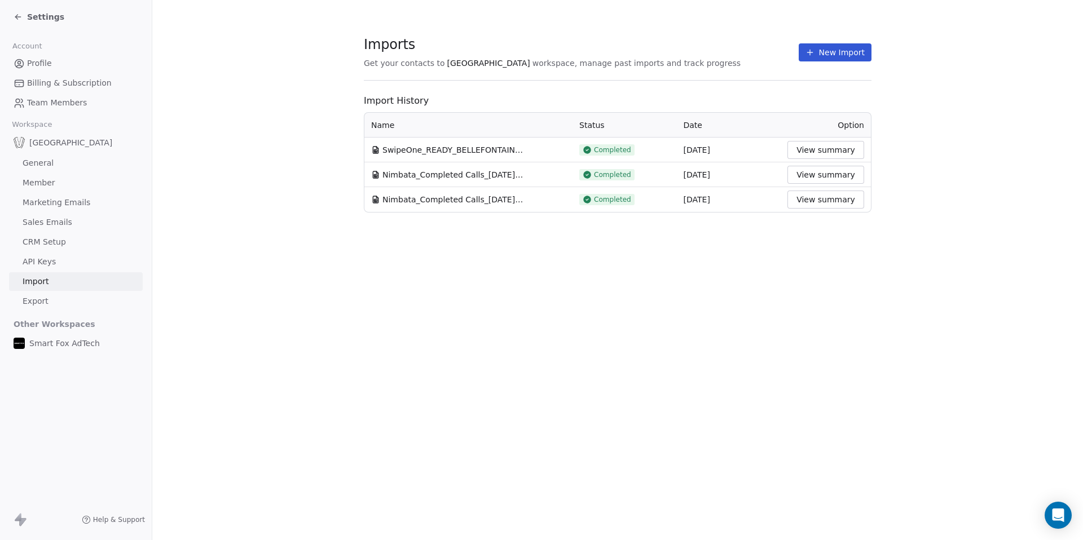
click at [33, 15] on span "Settings" at bounding box center [45, 16] width 37 height 11
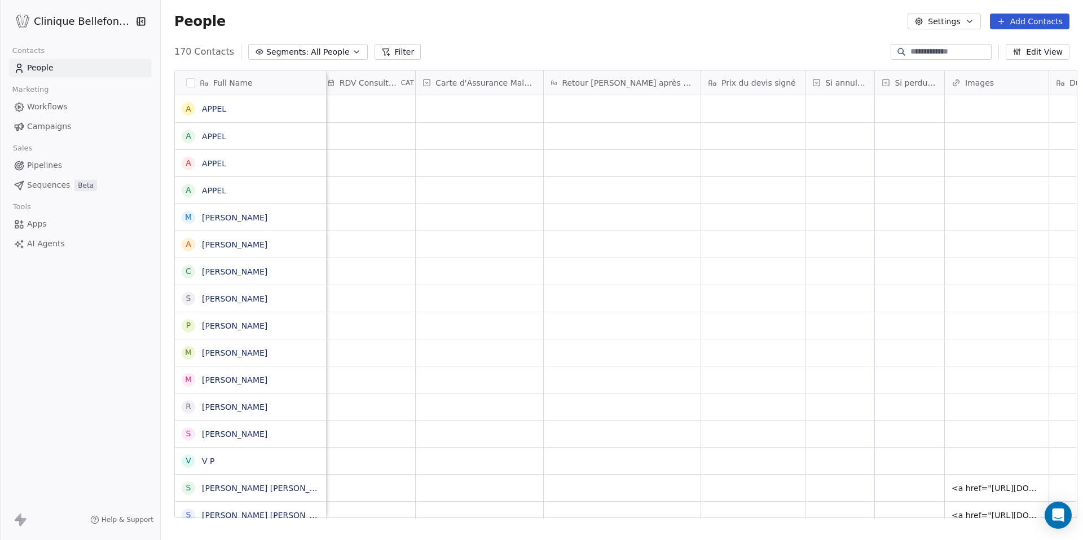
scroll to position [0, 1809]
click at [1046, 50] on button "Edit View" at bounding box center [1038, 52] width 64 height 16
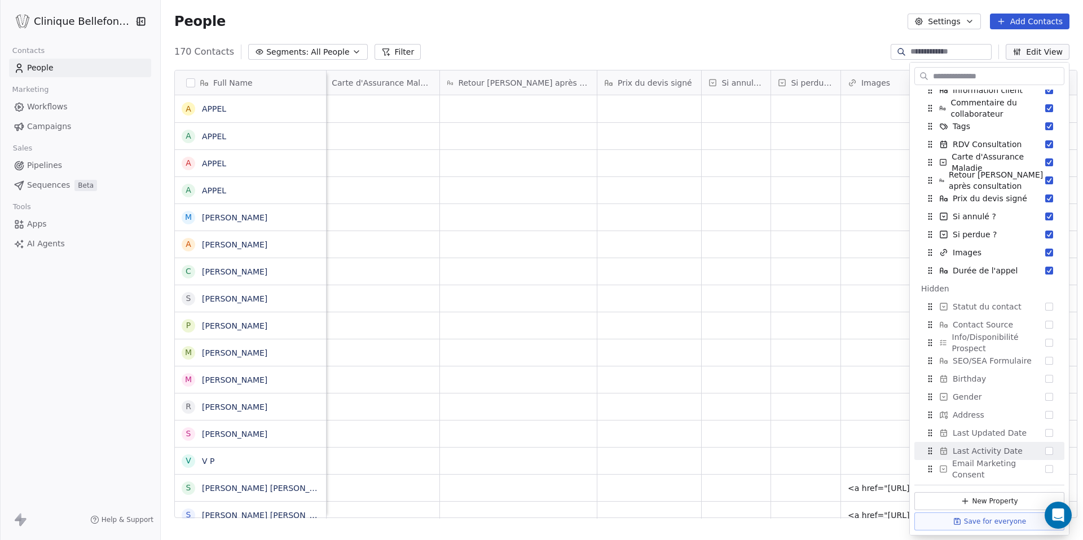
scroll to position [0, 0]
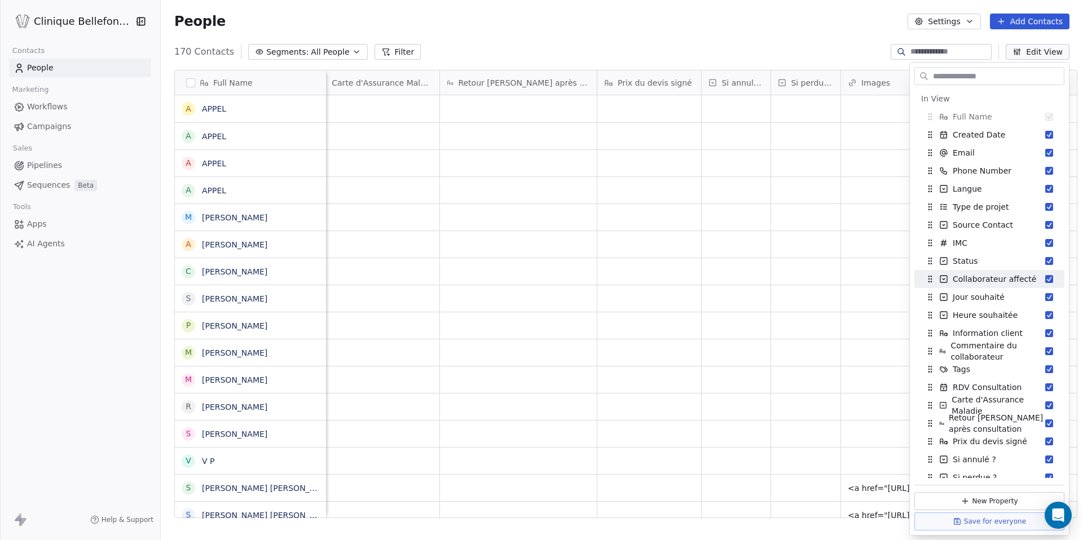
click at [768, 56] on div "170 Contacts Segments: All People Filter Edit View" at bounding box center [622, 52] width 922 height 18
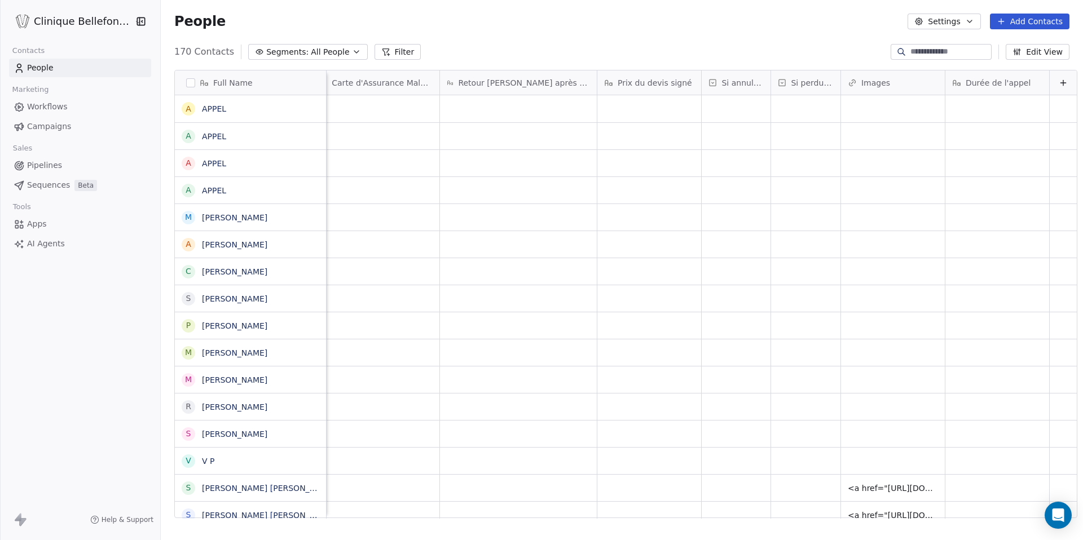
click at [1037, 52] on button "Edit View" at bounding box center [1038, 52] width 64 height 16
